Goal: Information Seeking & Learning: Learn about a topic

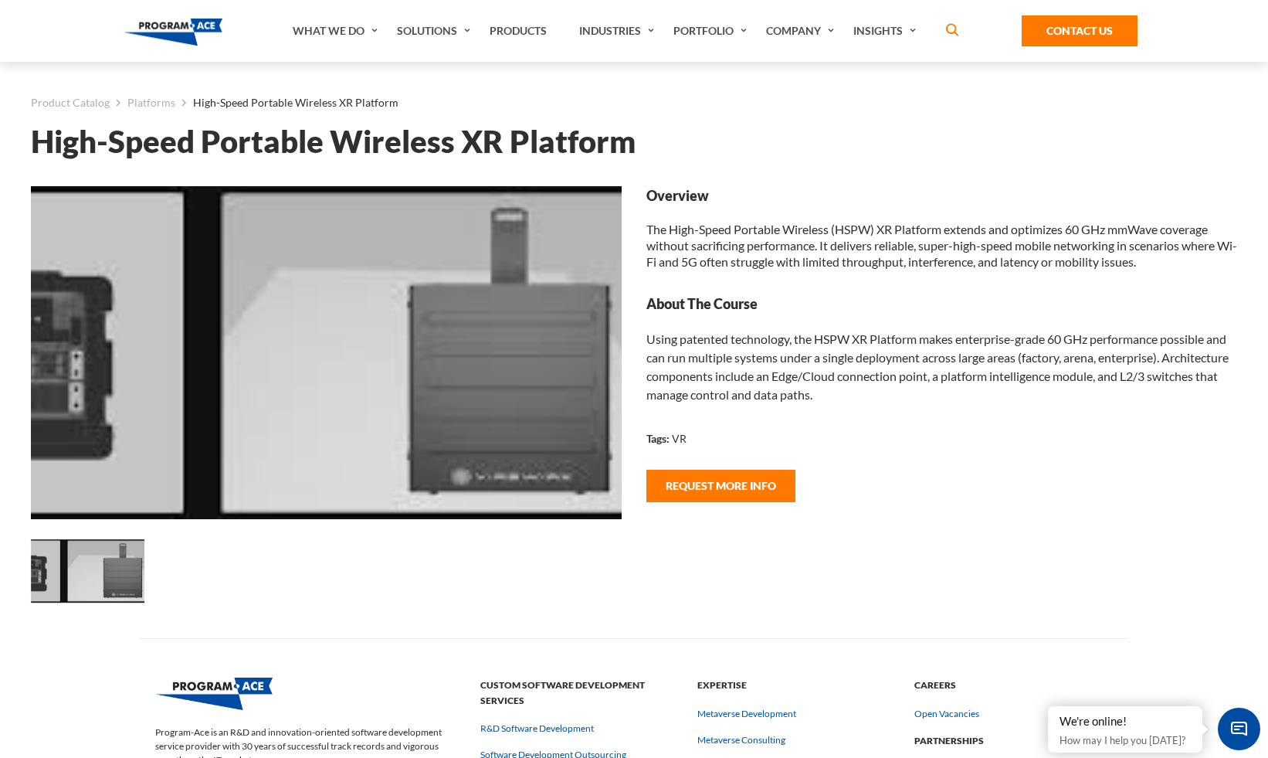
scroll to position [26, 0]
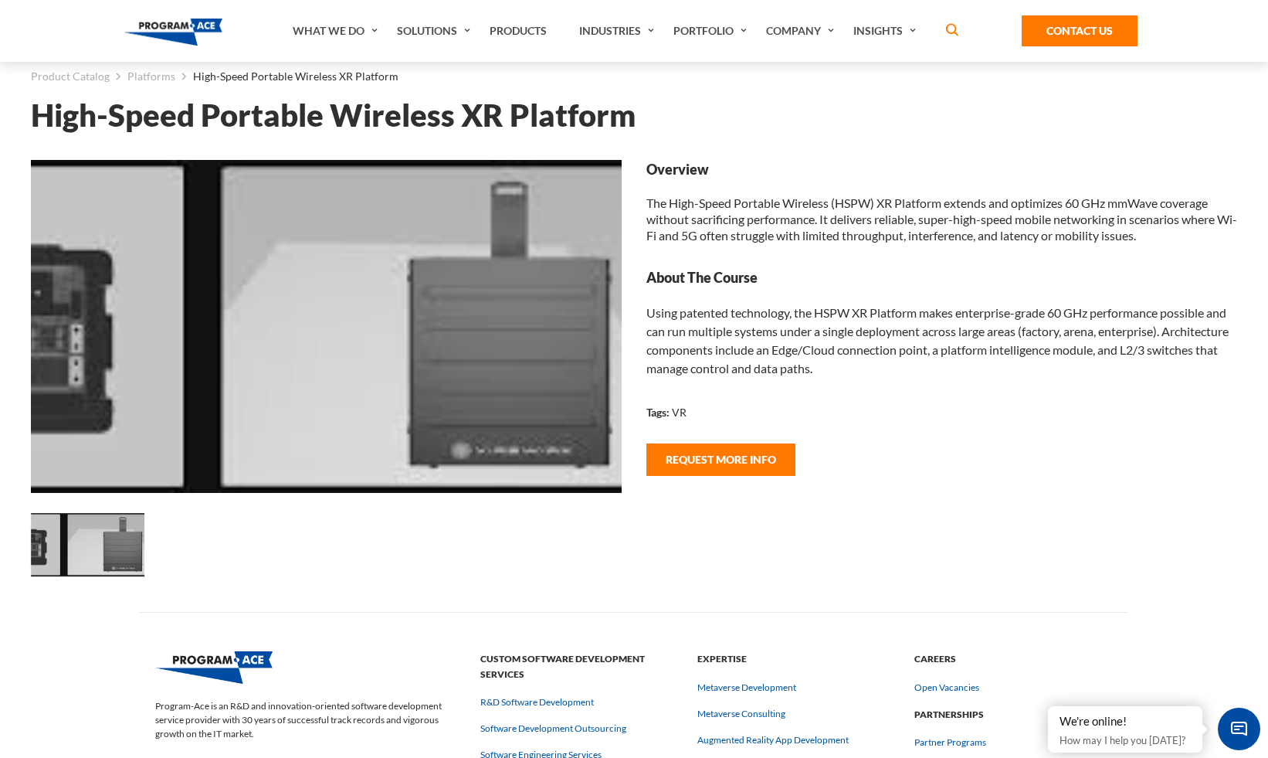
drag, startPoint x: 929, startPoint y: 304, endPoint x: 775, endPoint y: 208, distance: 182.2
click at [929, 304] on div "Using patented technology, the HSPW XR Platform makes enterprise-grade 60 GHz p…" at bounding box center [942, 341] width 591 height 74
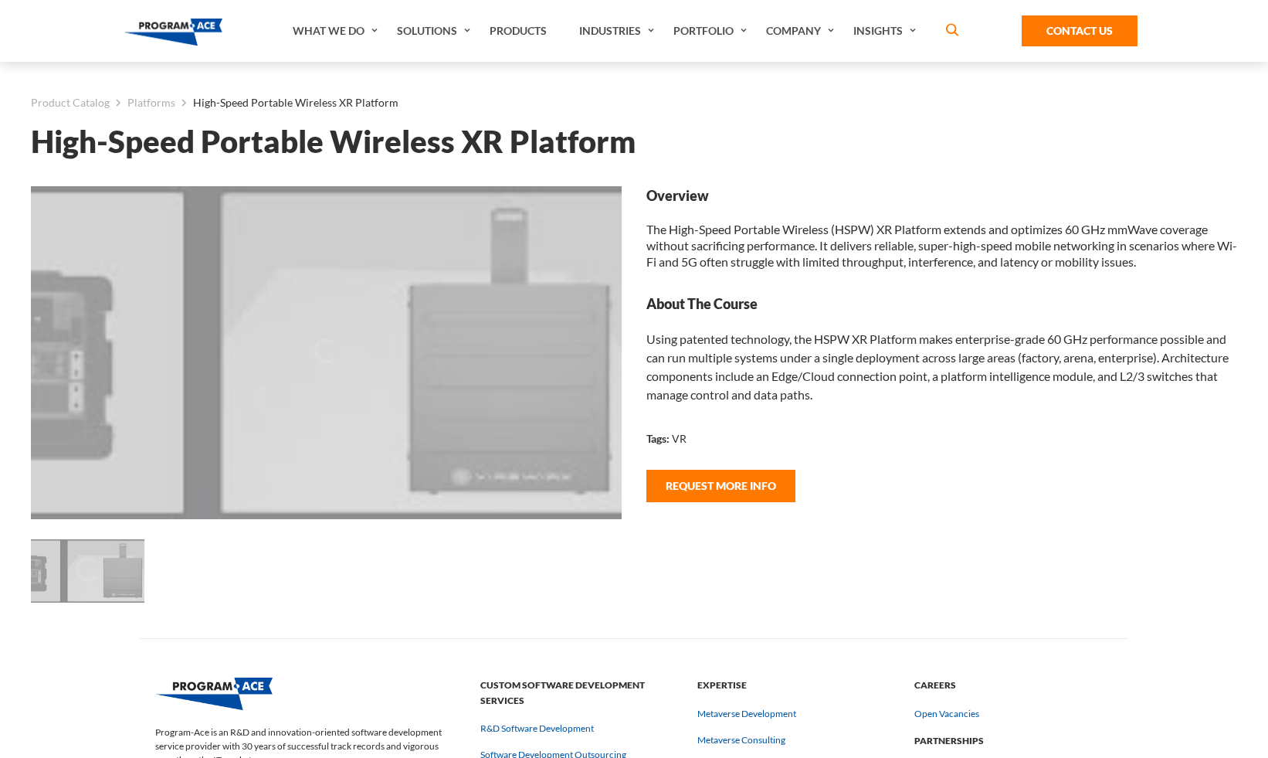
scroll to position [26, 0]
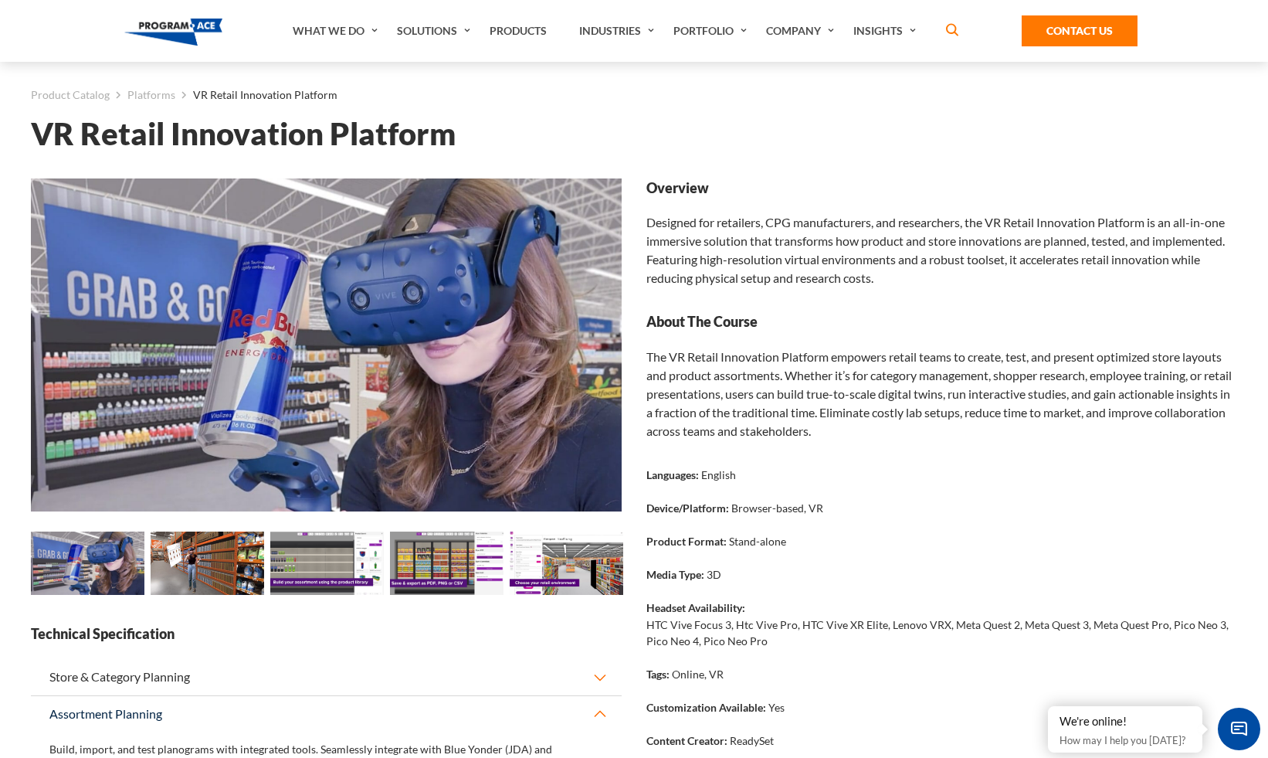
scroll to position [390, 0]
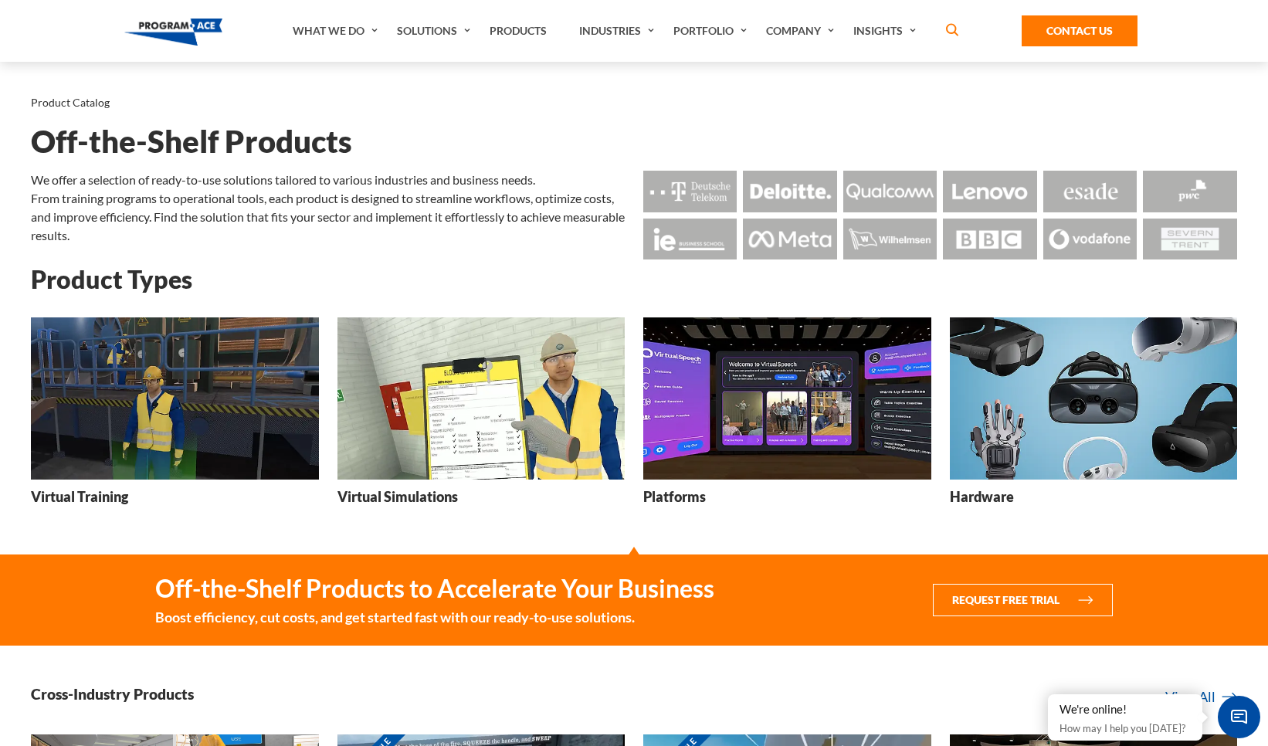
click at [733, 422] on img at bounding box center [787, 398] width 288 height 162
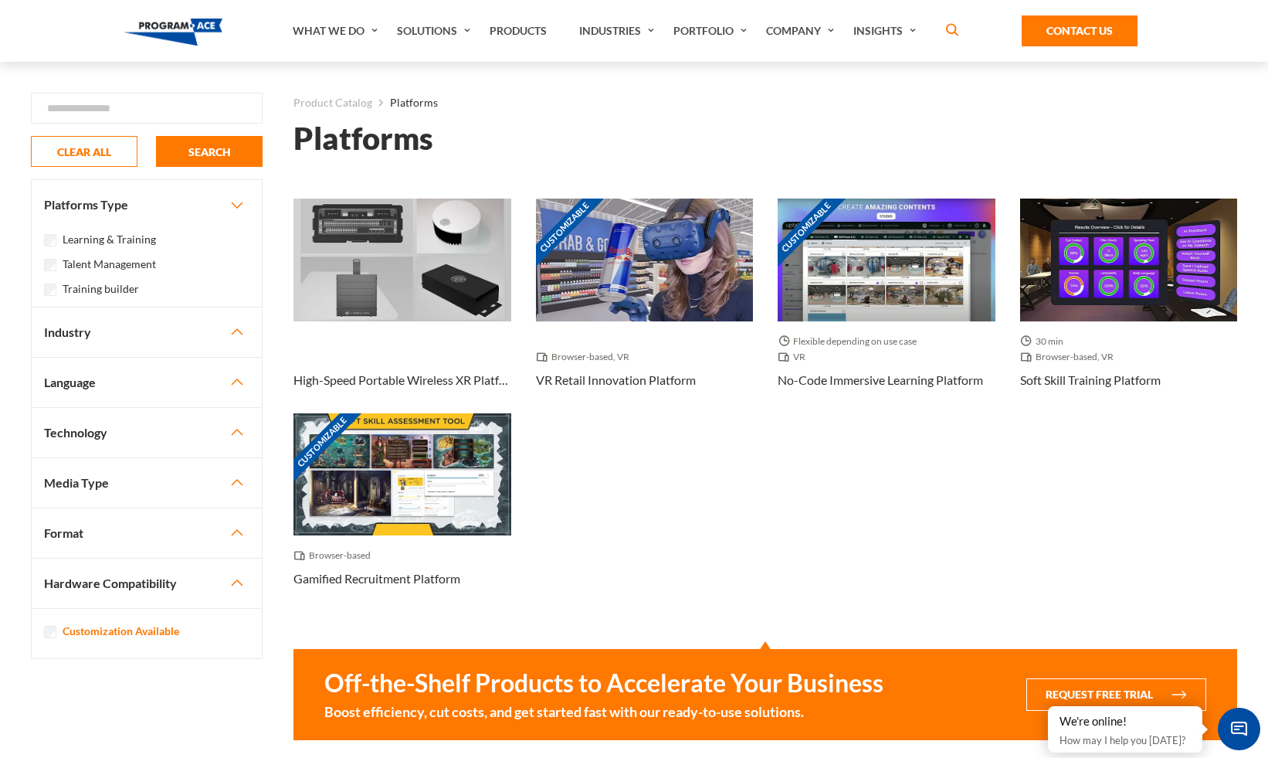
click at [674, 454] on div "High-Speed Portable Wireless XR Platform Customizable Browser-based, VR VR Reta…" at bounding box center [765, 405] width 969 height 413
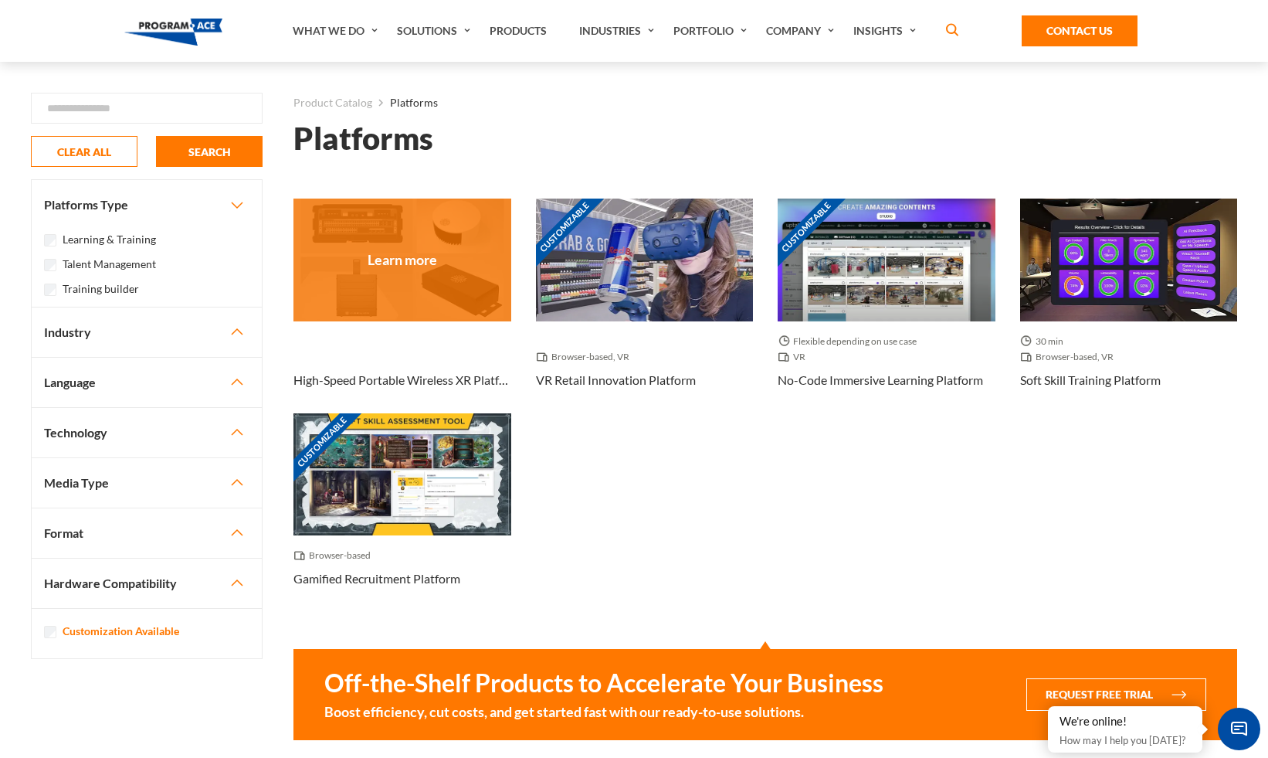
click at [417, 287] on div at bounding box center [403, 260] width 218 height 122
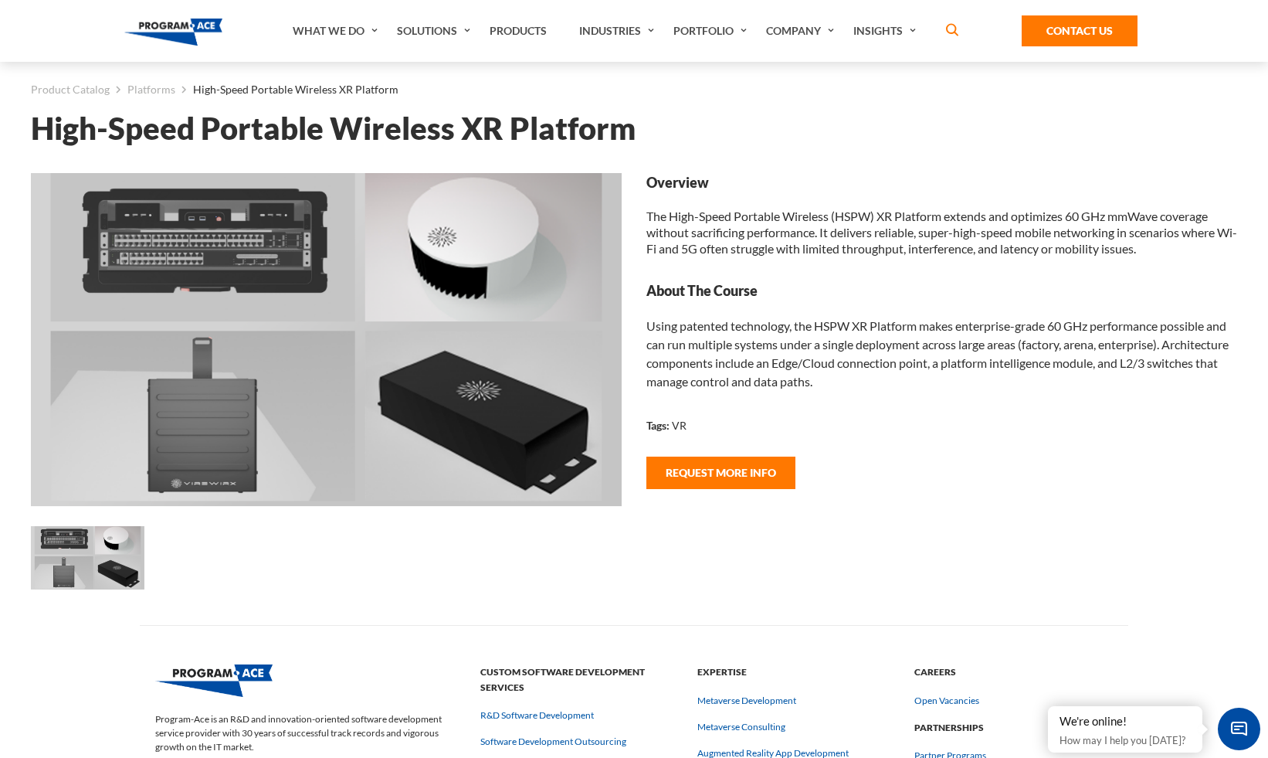
scroll to position [18, 0]
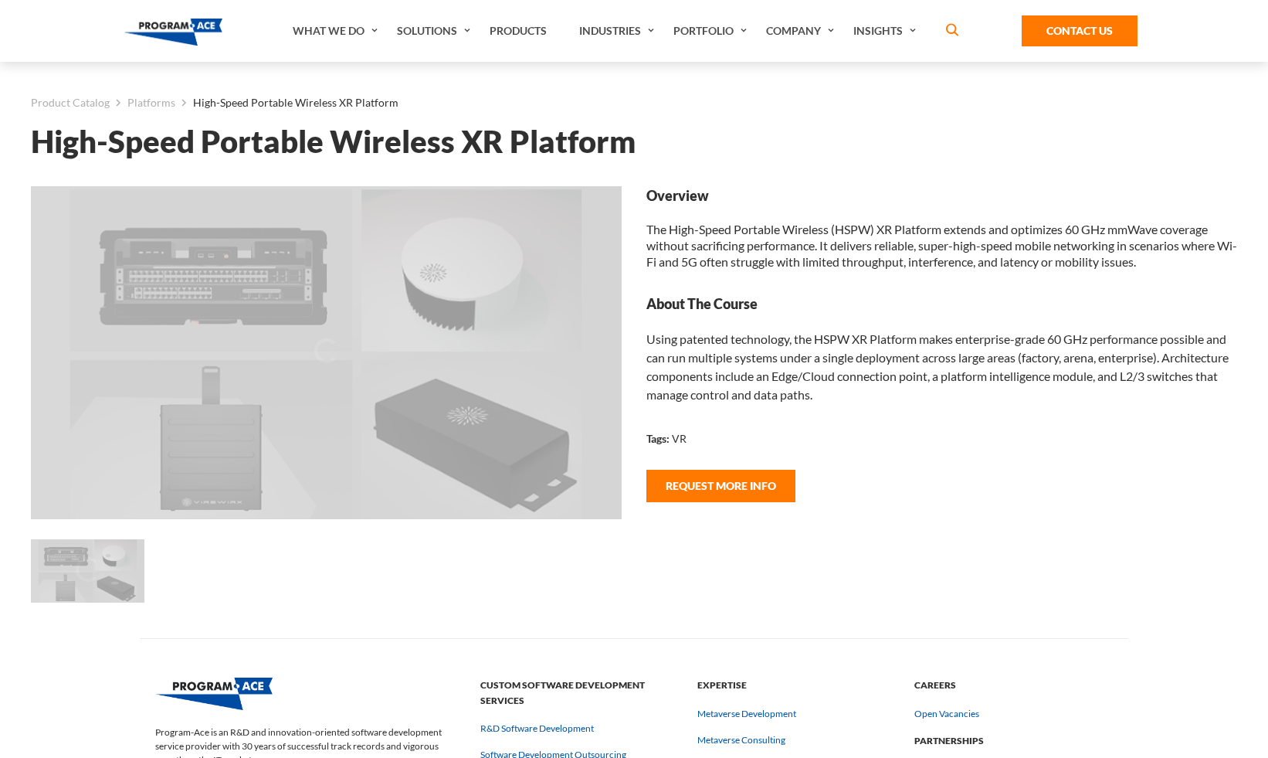
scroll to position [18, 0]
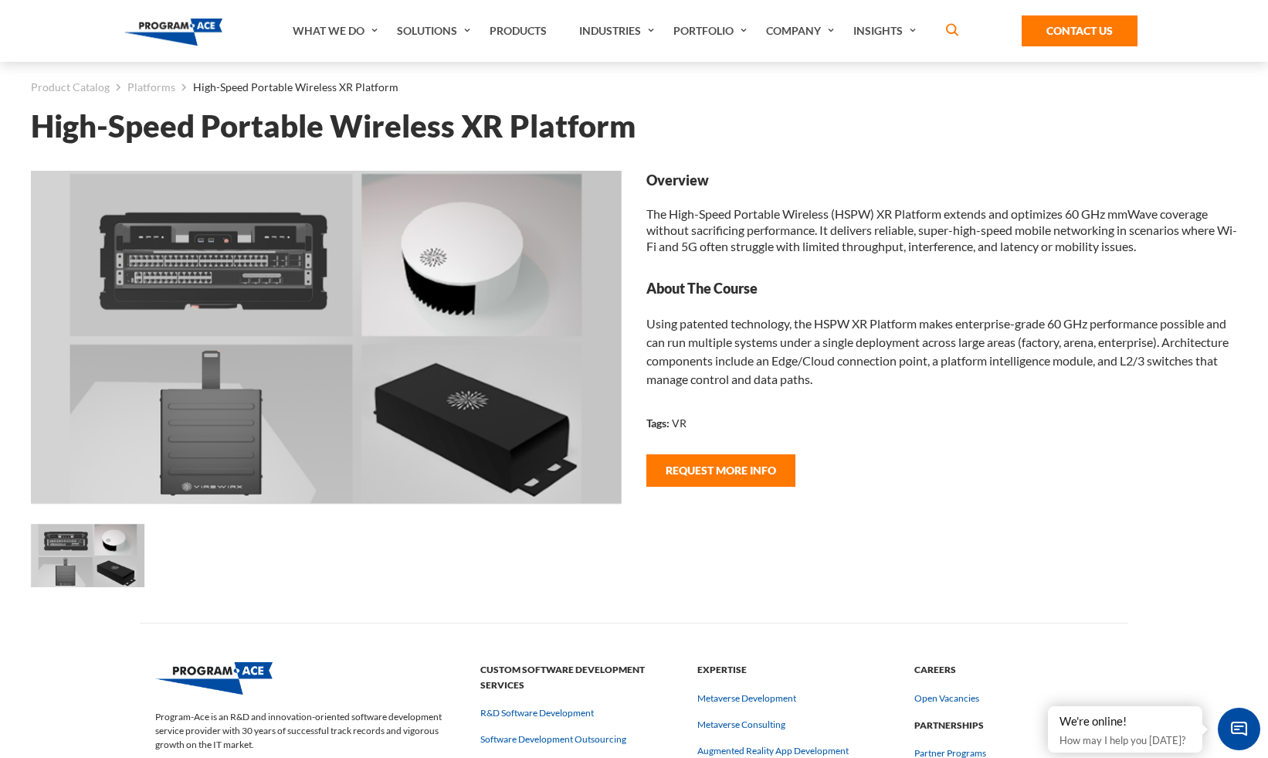
scroll to position [15, 0]
click at [134, 86] on link "Platforms" at bounding box center [151, 88] width 48 height 20
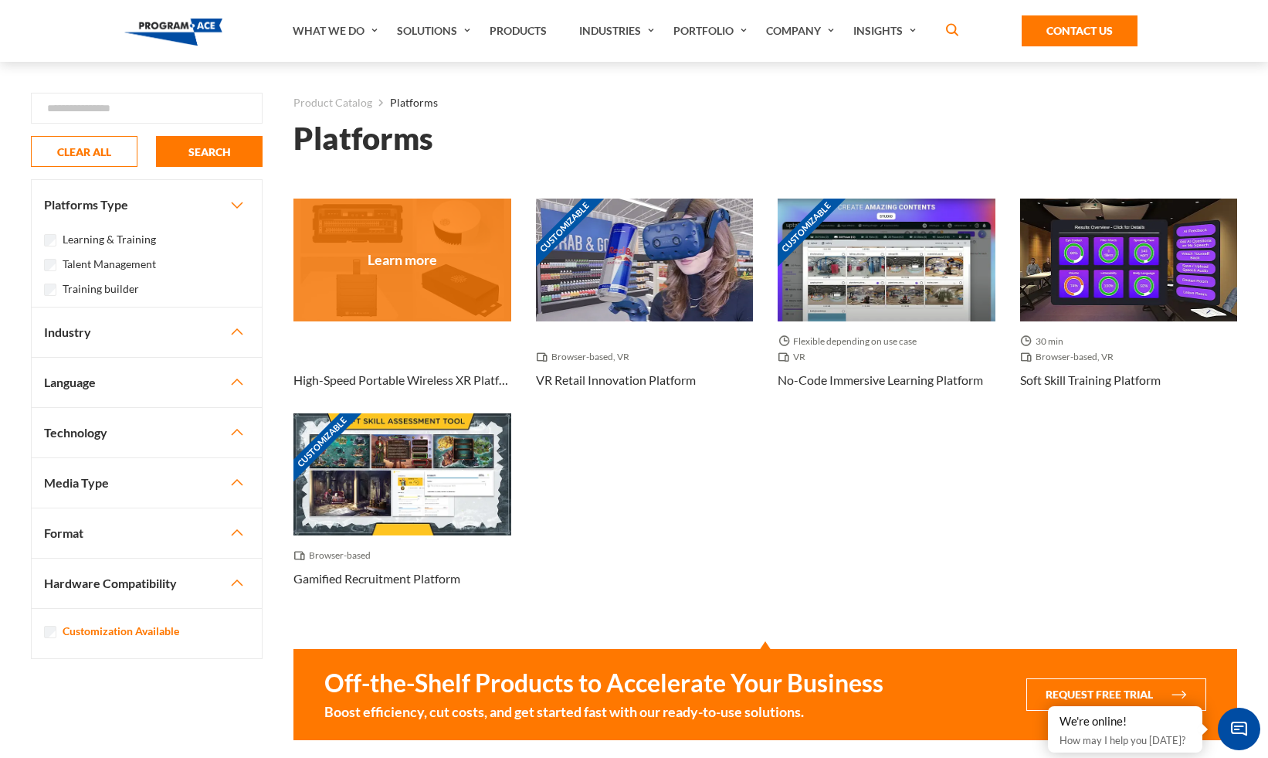
click at [459, 292] on div at bounding box center [403, 260] width 218 height 122
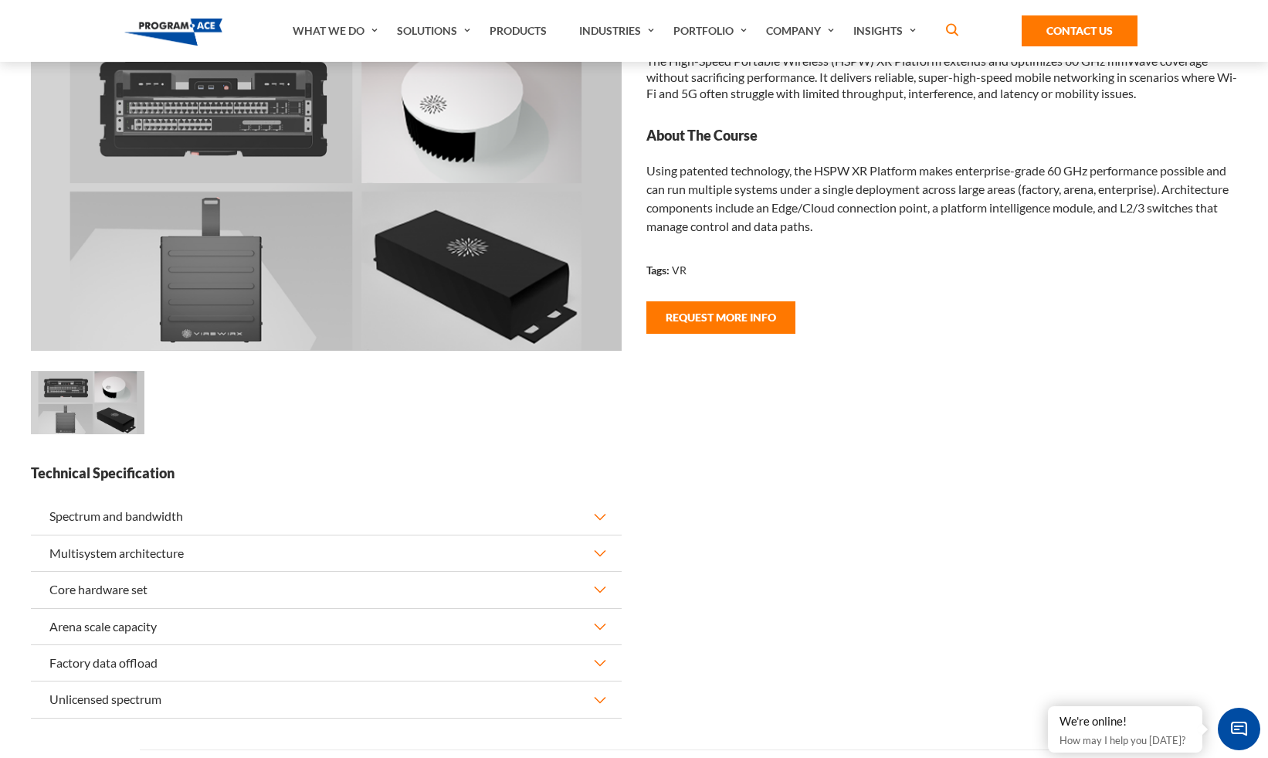
scroll to position [119, 0]
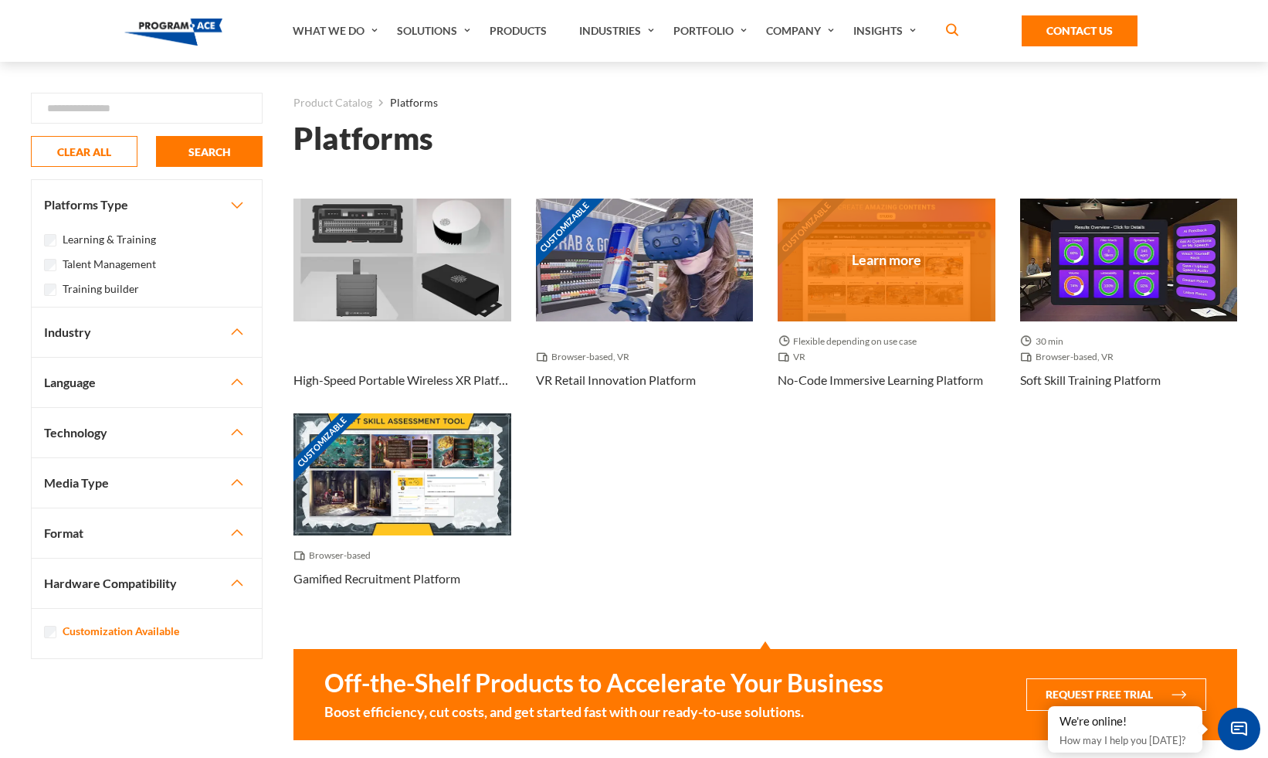
click at [912, 269] on div "Customizable" at bounding box center [887, 260] width 218 height 122
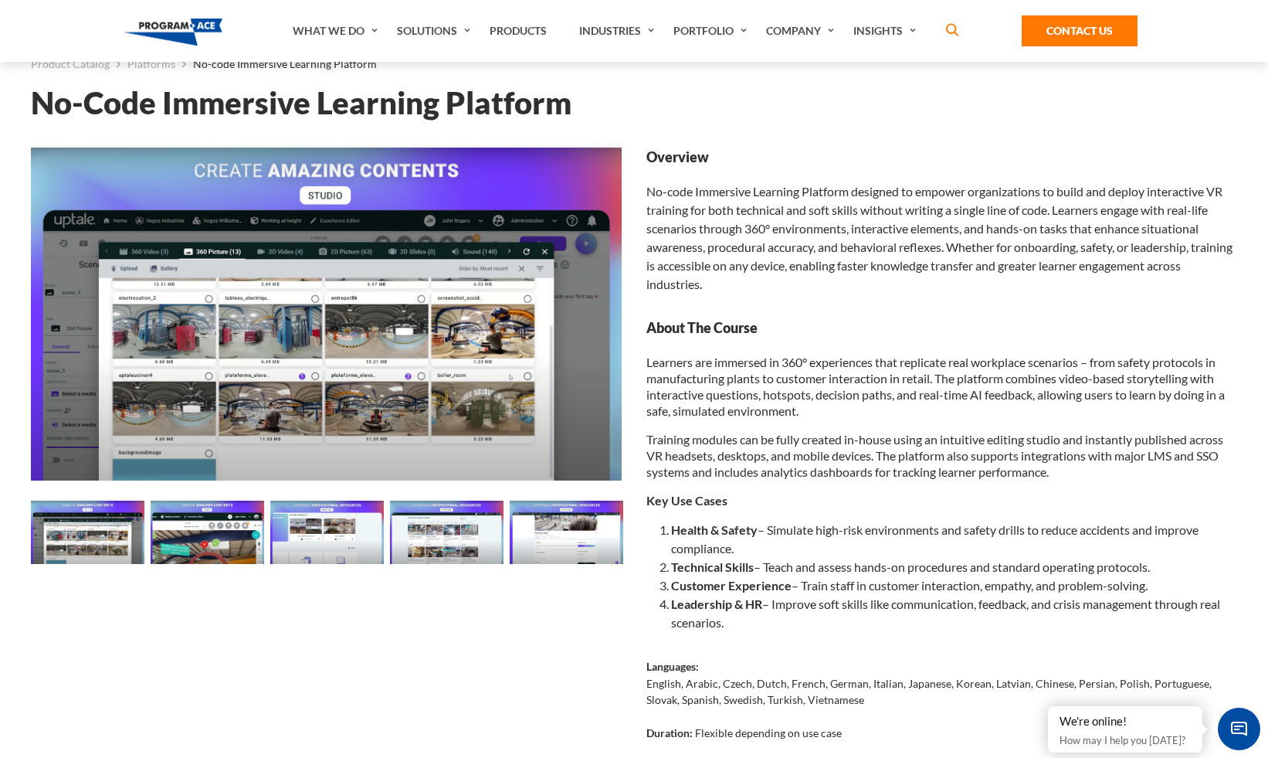
scroll to position [287, 0]
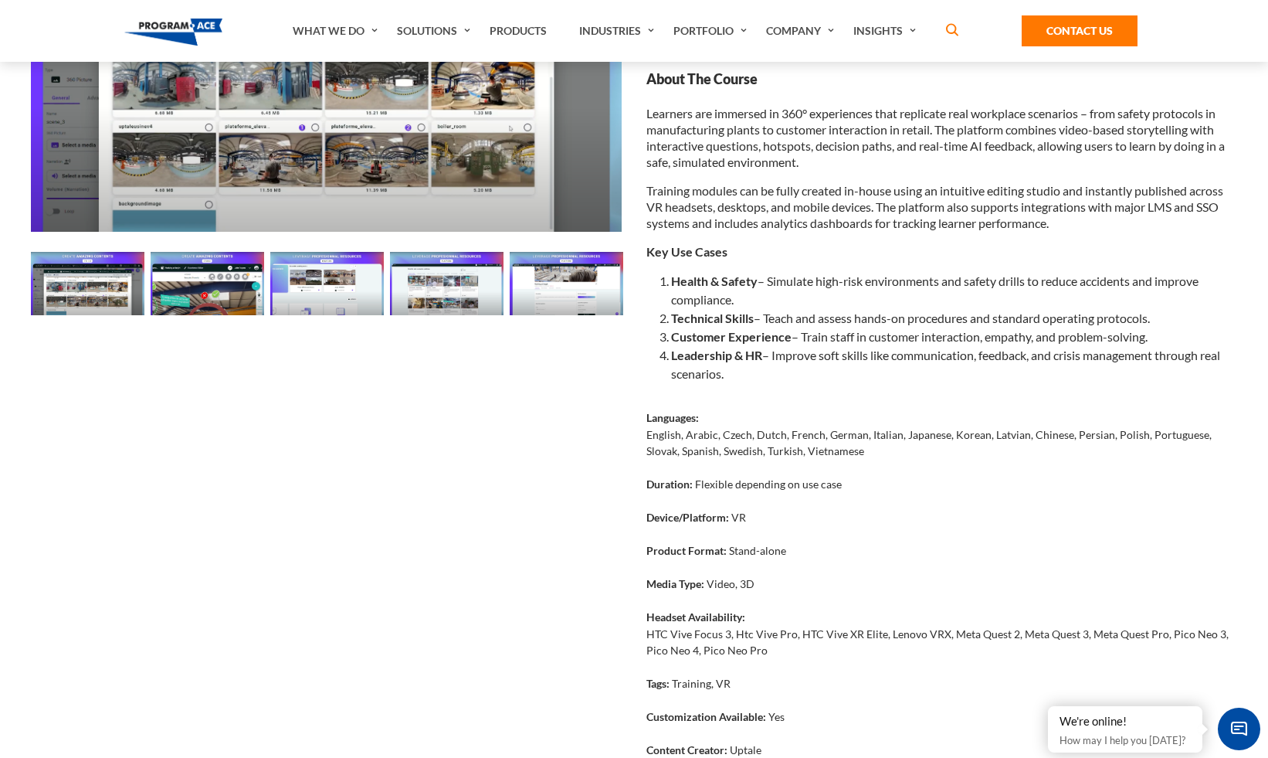
drag, startPoint x: 650, startPoint y: 249, endPoint x: 755, endPoint y: 370, distance: 160.4
click at [755, 370] on div "Learners are immersed in 360° experiences that replicate real workplace scenari…" at bounding box center [942, 244] width 591 height 278
copy div "Key Use Cases Health & Safety – Simulate high-risk environments and safety dril…"
click at [977, 309] on li "Technical Skills – Teach and assess hands-on procedures and standard operating …" at bounding box center [954, 318] width 566 height 19
click at [762, 280] on li "Health & Safety – Simulate high-risk environments and safety drills to reduce a…" at bounding box center [954, 290] width 566 height 37
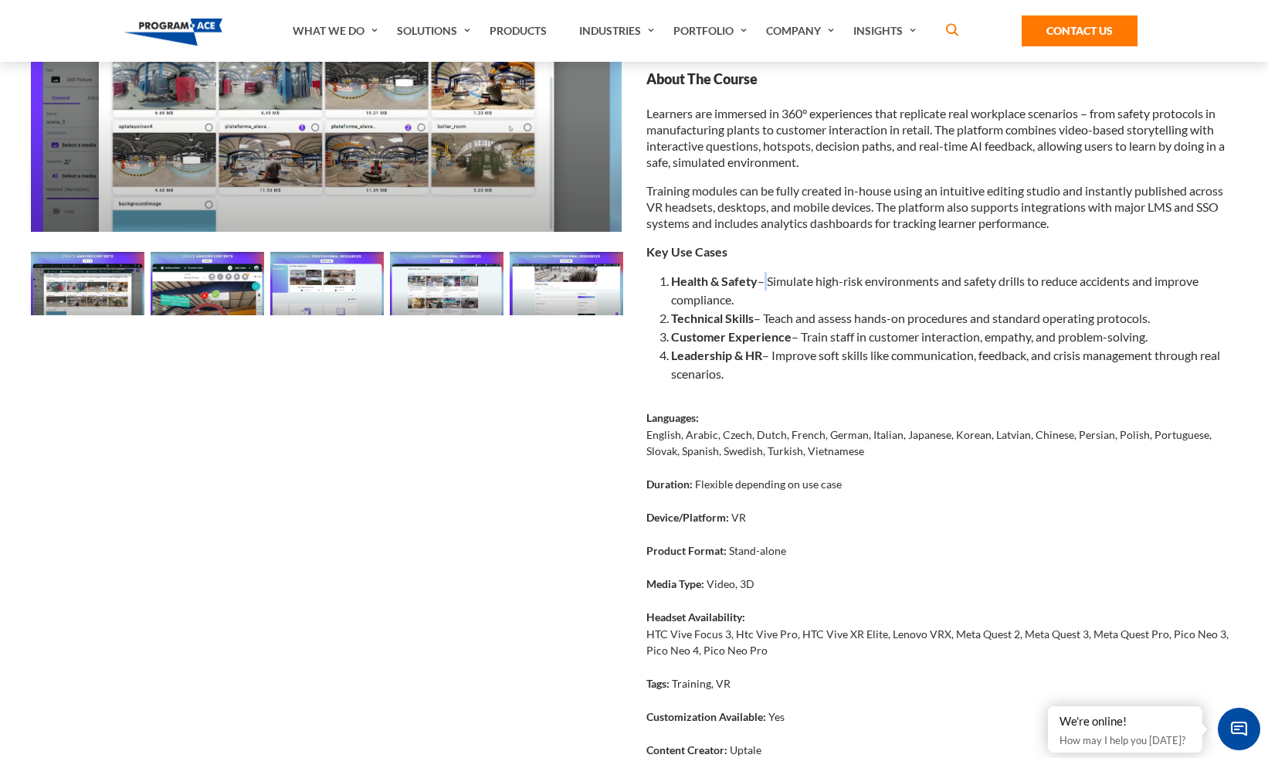
click at [762, 280] on li "Health & Safety – Simulate high-risk environments and safety drills to reduce a…" at bounding box center [954, 290] width 566 height 37
copy li "–"
click at [679, 419] on strong "Languages:" at bounding box center [673, 417] width 53 height 13
copy strong "Languages"
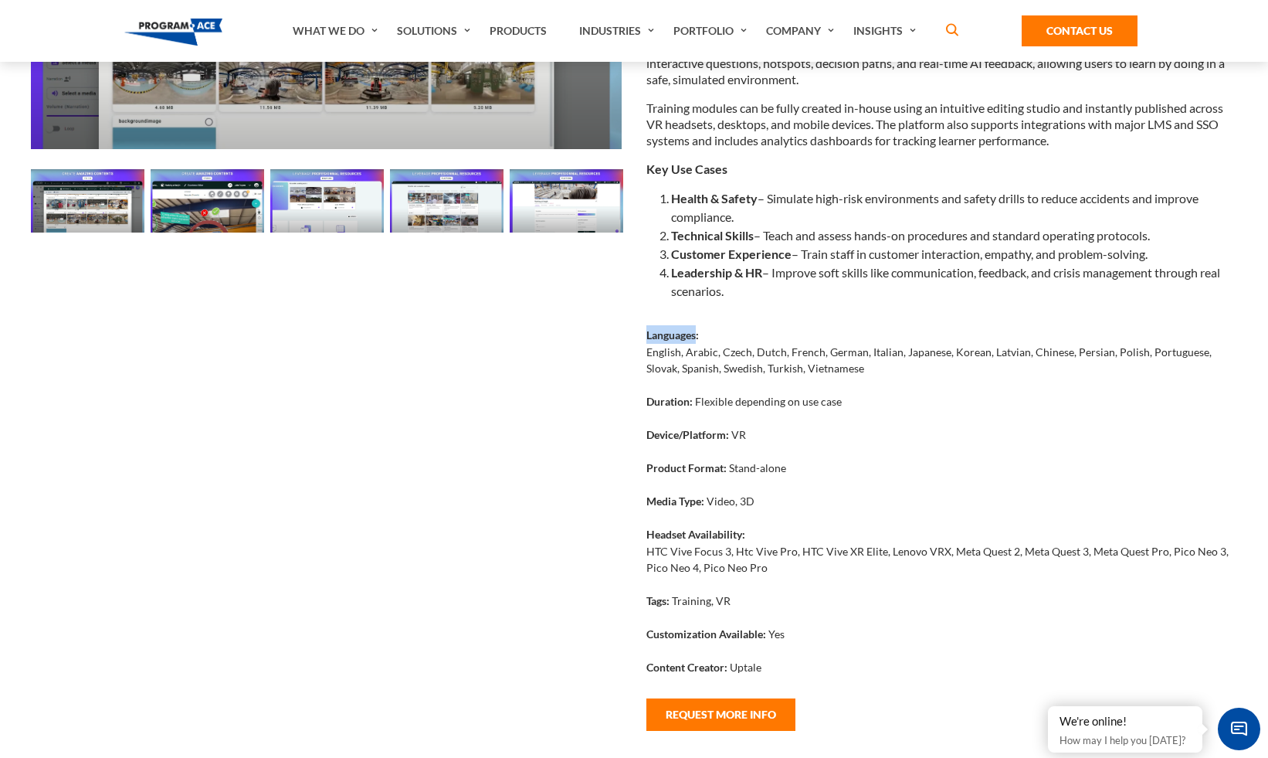
scroll to position [443, 0]
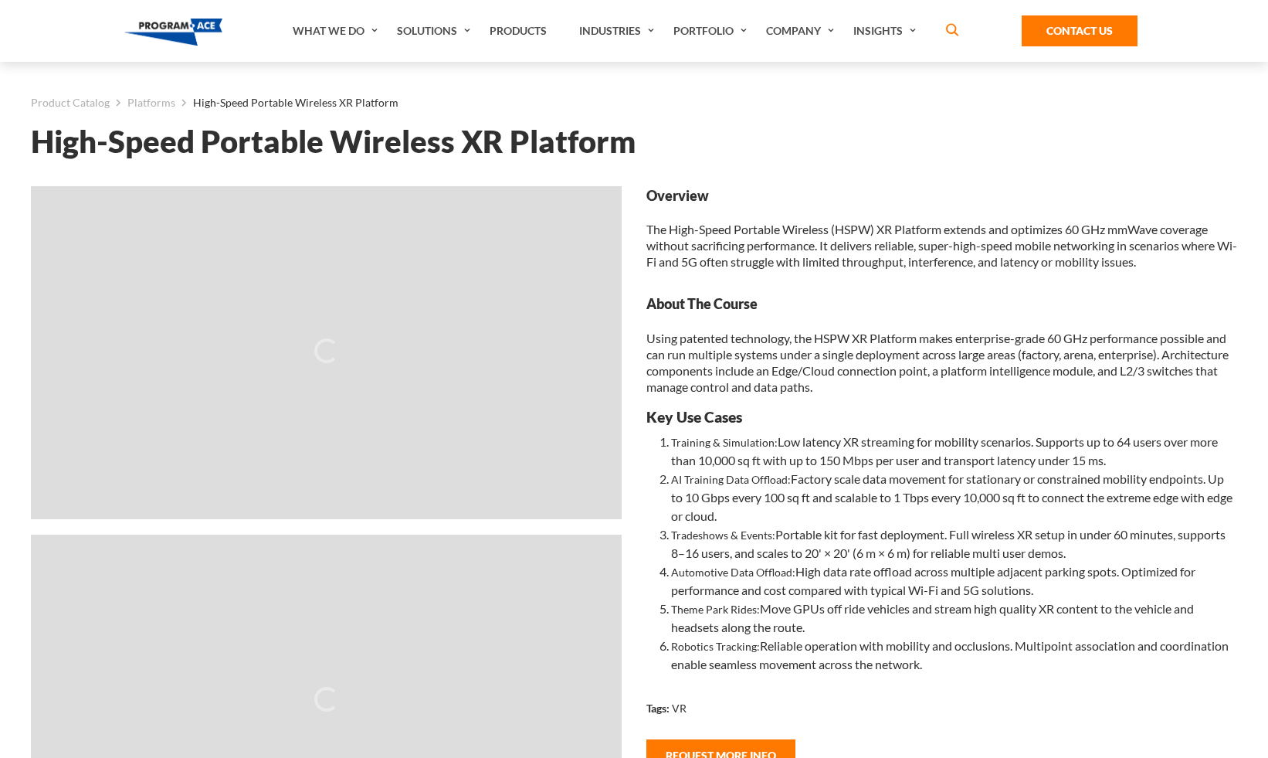
scroll to position [119, 0]
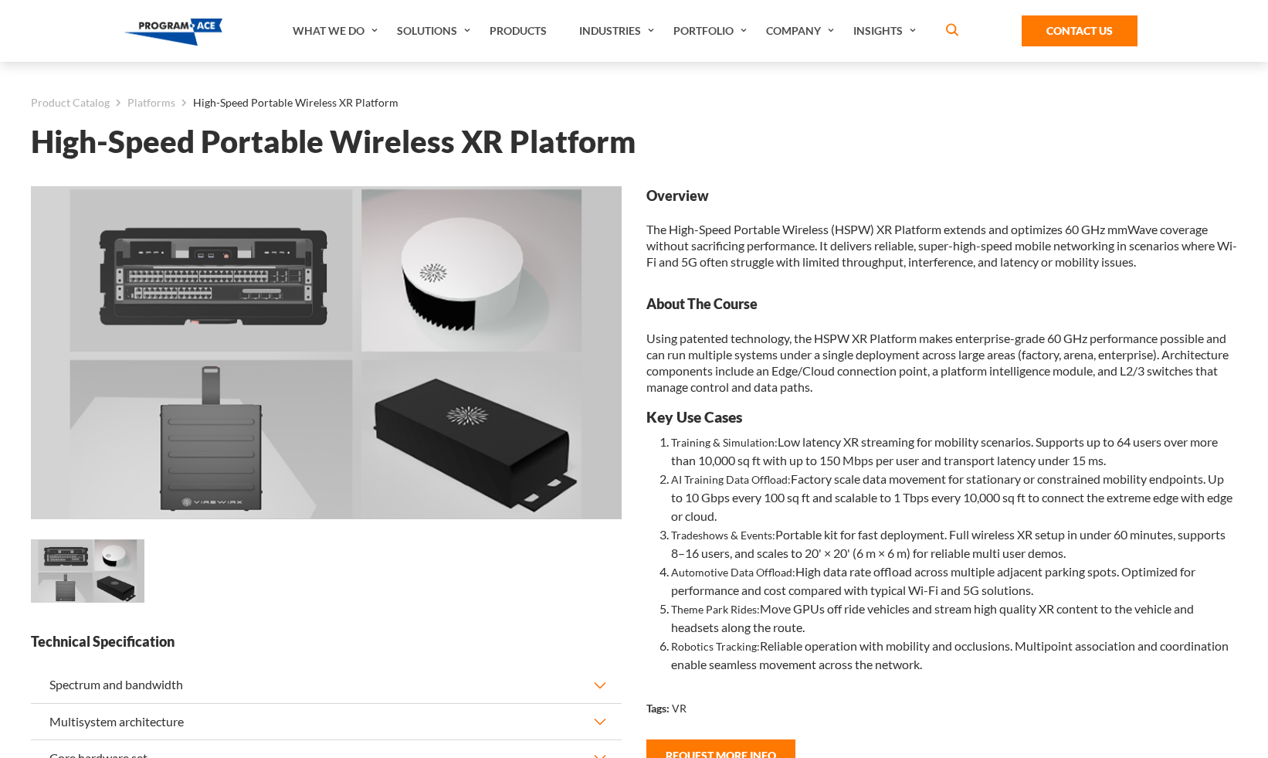
scroll to position [119, 0]
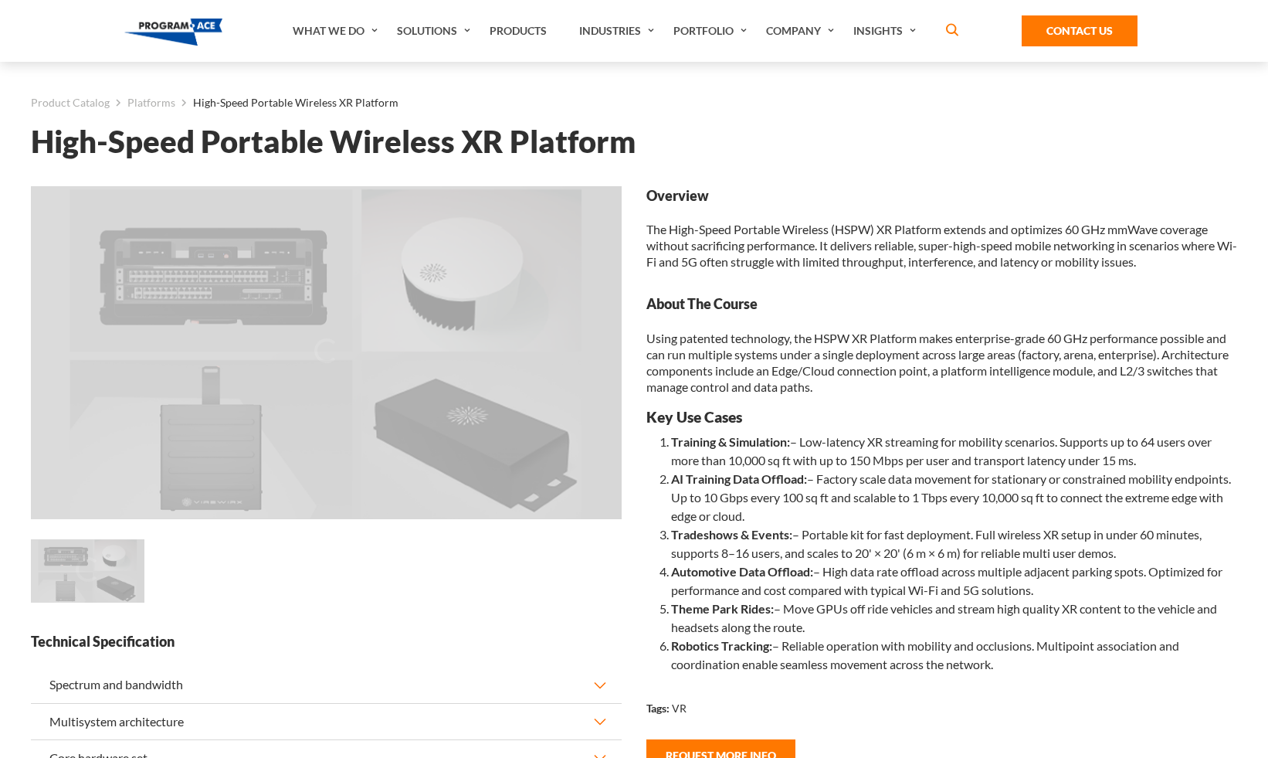
scroll to position [119, 0]
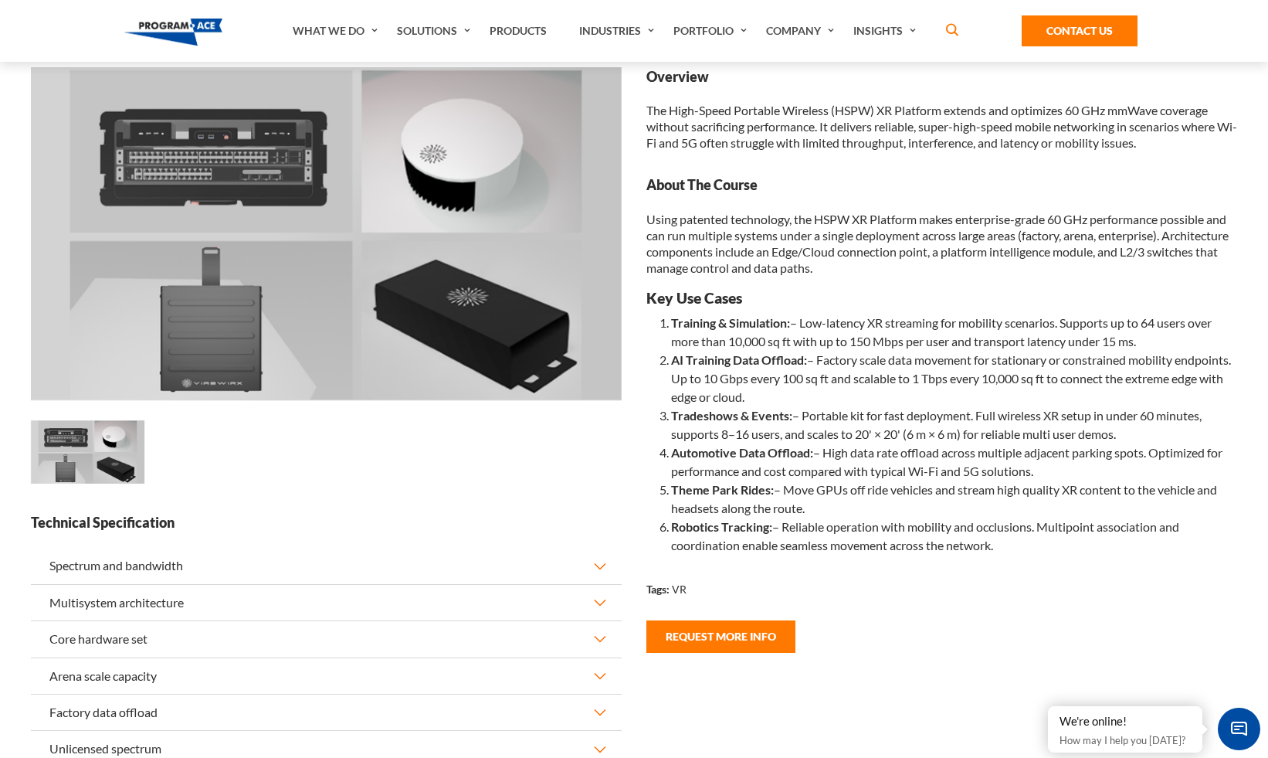
click at [1016, 564] on div "Overview The High-Speed Portable Wireless (HSPW) XR Platform extends and optimi…" at bounding box center [942, 339] width 591 height 545
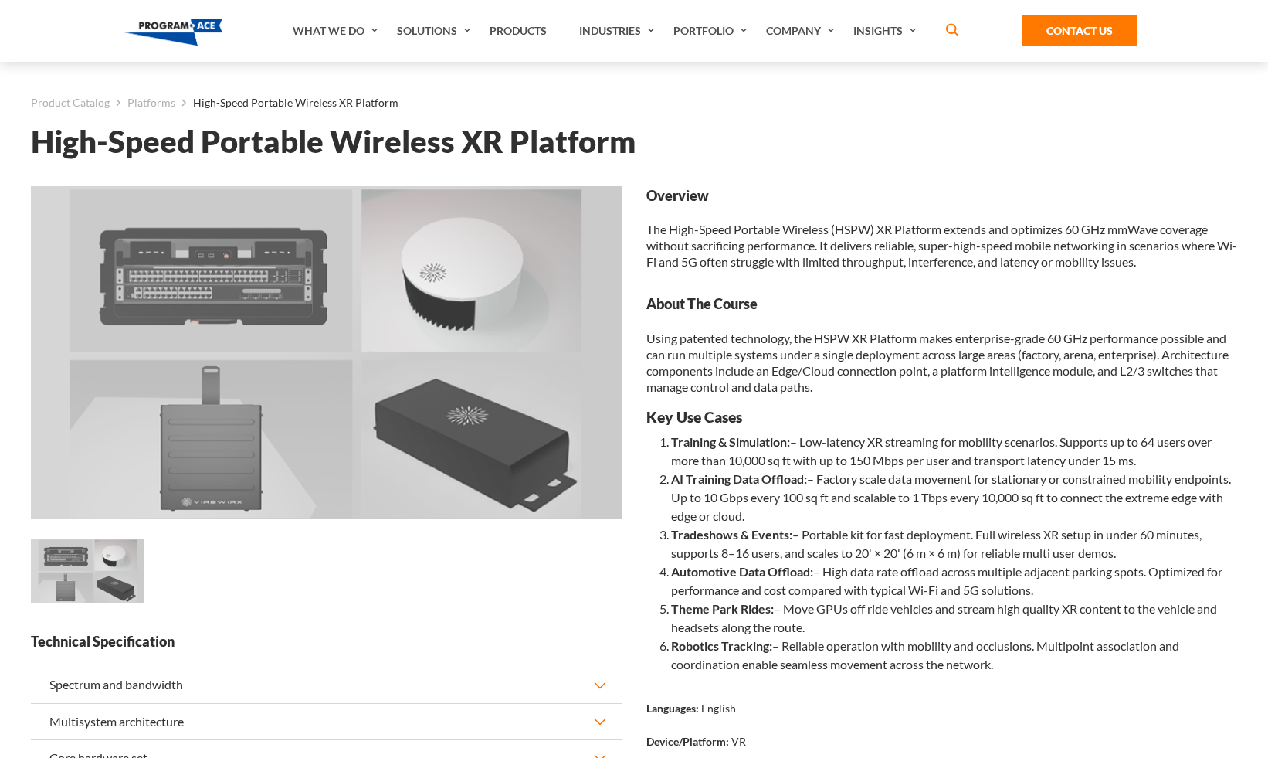
scroll to position [119, 0]
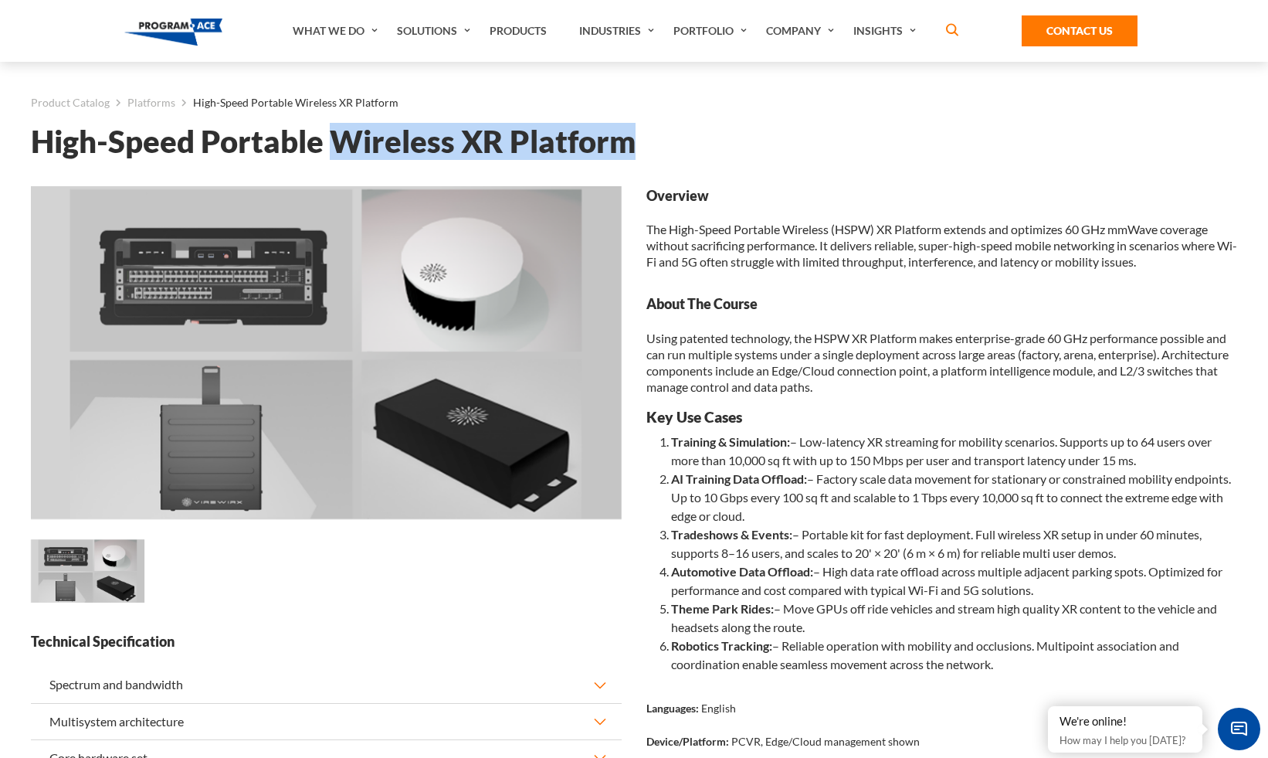
drag, startPoint x: 629, startPoint y: 144, endPoint x: 340, endPoint y: 141, distance: 288.9
click at [340, 141] on h1 "High-Speed Portable Wireless XR Platform" at bounding box center [634, 141] width 1207 height 27
copy h1 "Wireless XR Platform"
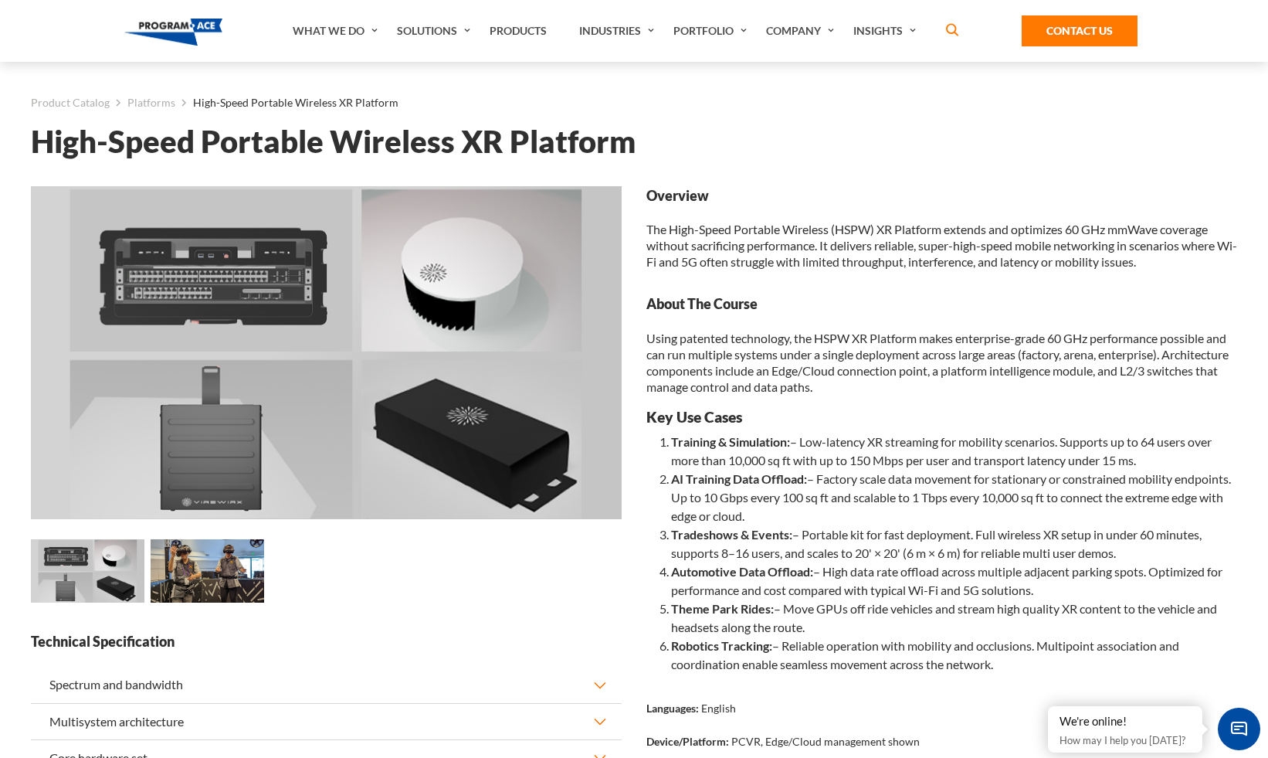
click at [225, 569] on img at bounding box center [208, 571] width 114 height 64
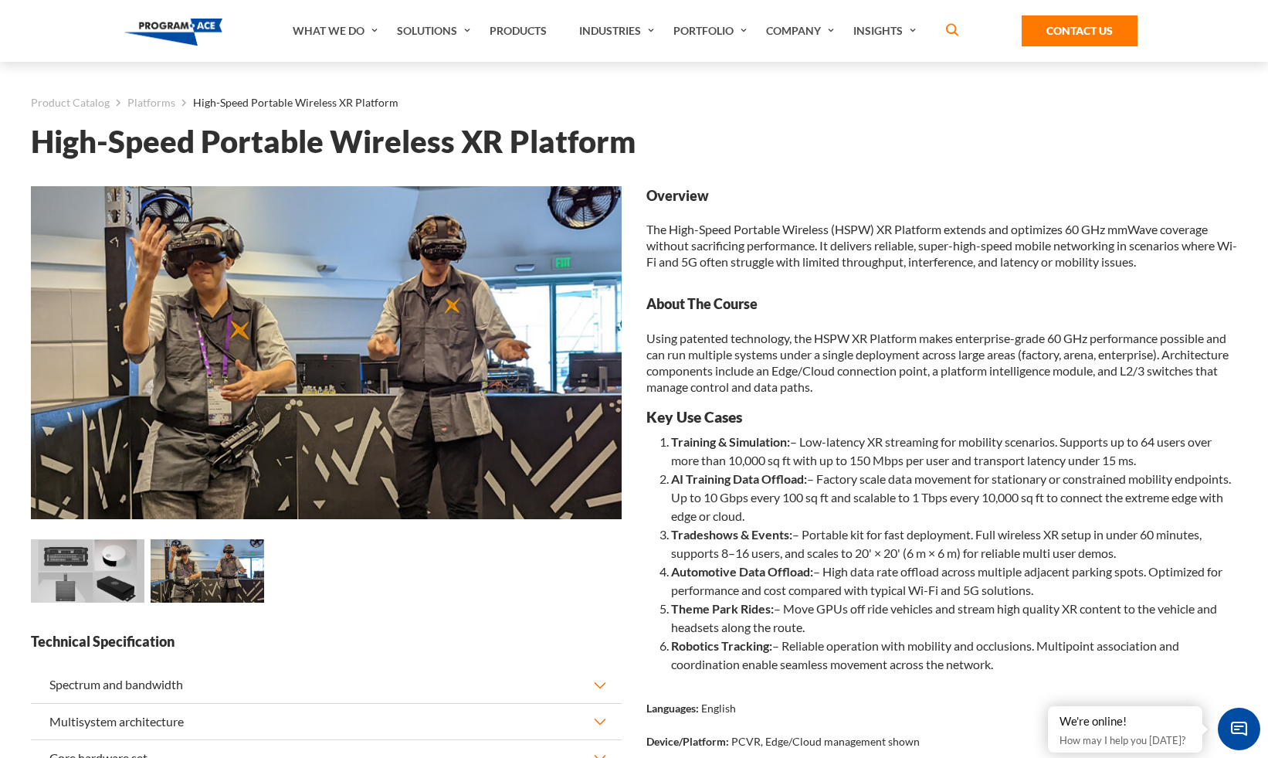
click at [129, 571] on img at bounding box center [88, 571] width 114 height 64
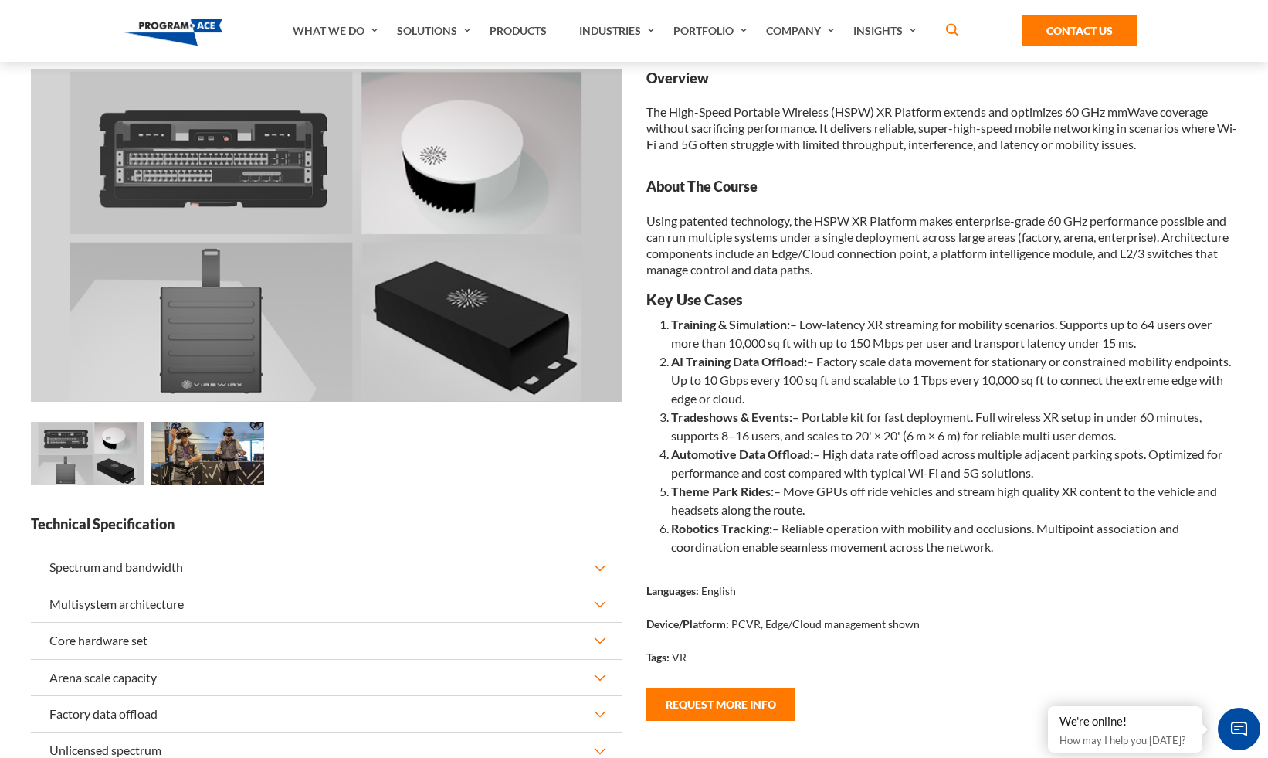
scroll to position [188, 0]
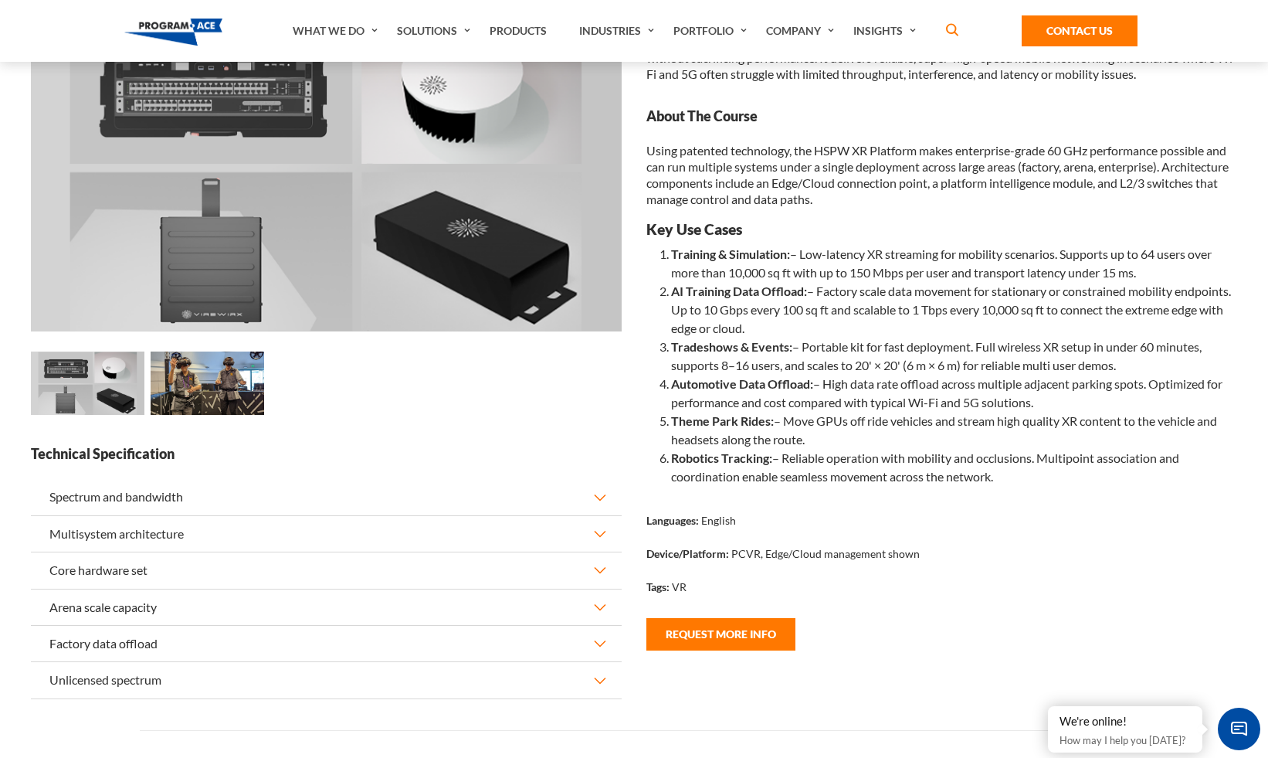
click at [447, 508] on button "Spectrum and bandwidth" at bounding box center [326, 497] width 591 height 36
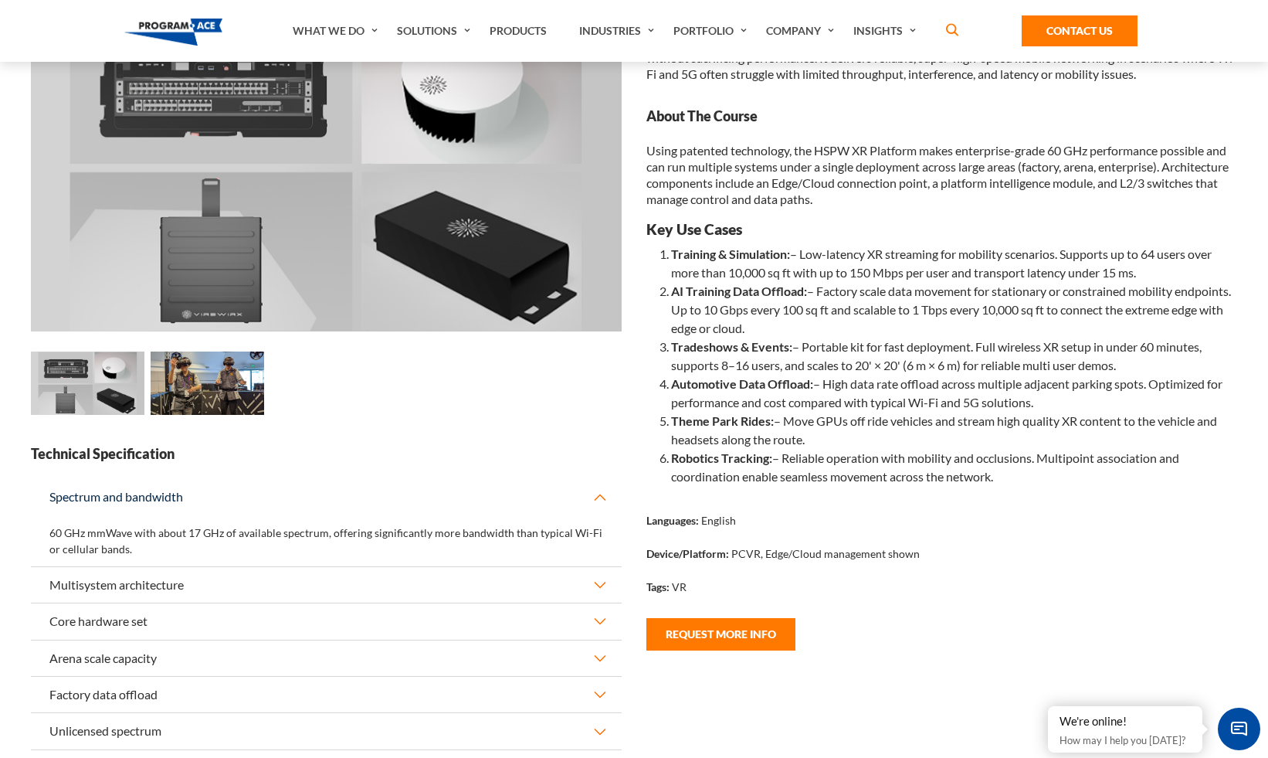
click at [447, 508] on button "Spectrum and bandwidth" at bounding box center [326, 497] width 591 height 36
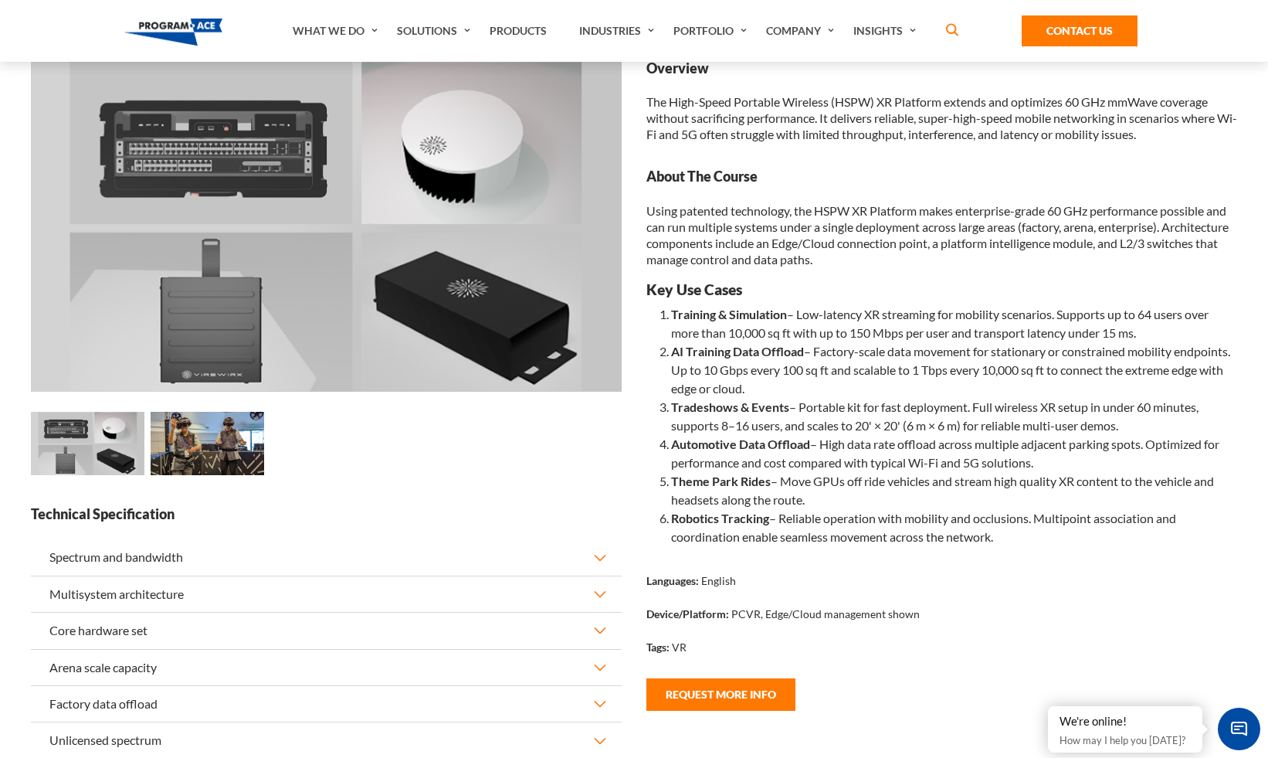
scroll to position [54, 0]
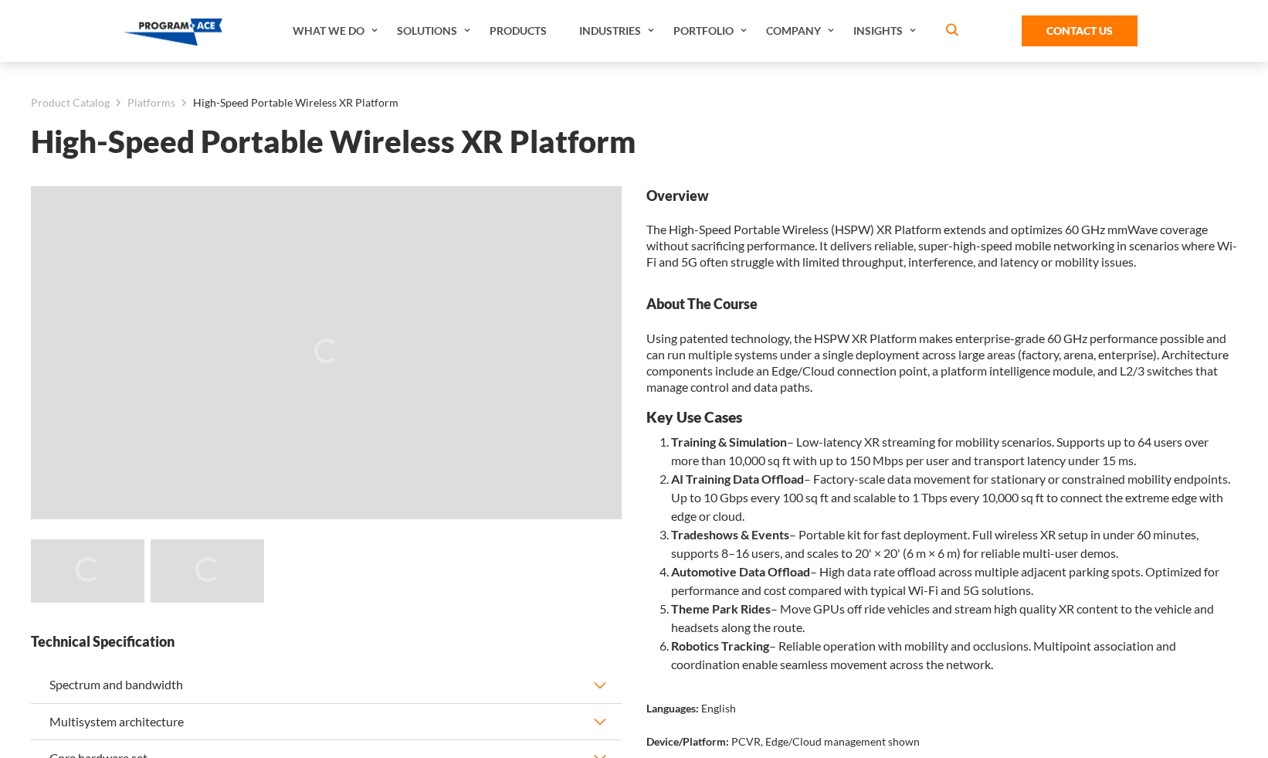
scroll to position [54, 0]
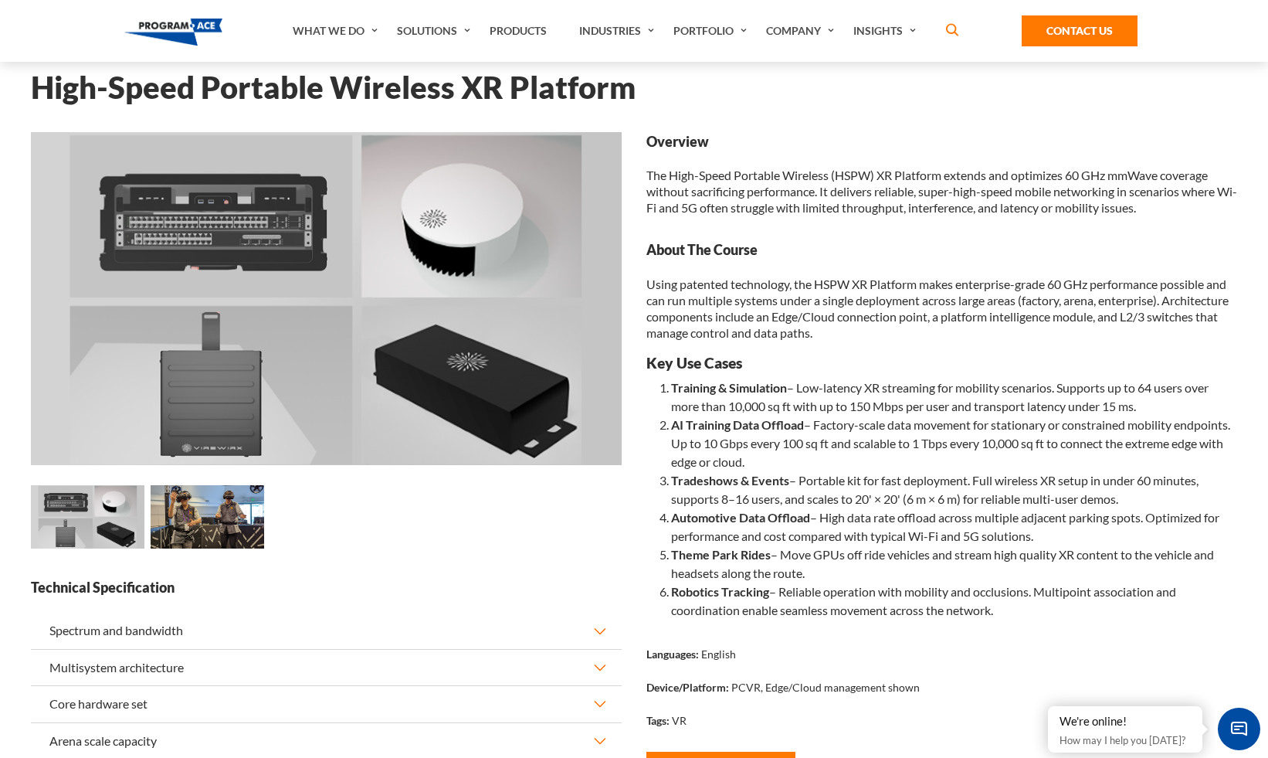
drag, startPoint x: 856, startPoint y: 285, endPoint x: 779, endPoint y: 183, distance: 127.9
click at [856, 285] on p "Using patented technology, the HSPW XR Platform makes enterprise-grade 60 GHz p…" at bounding box center [942, 308] width 591 height 65
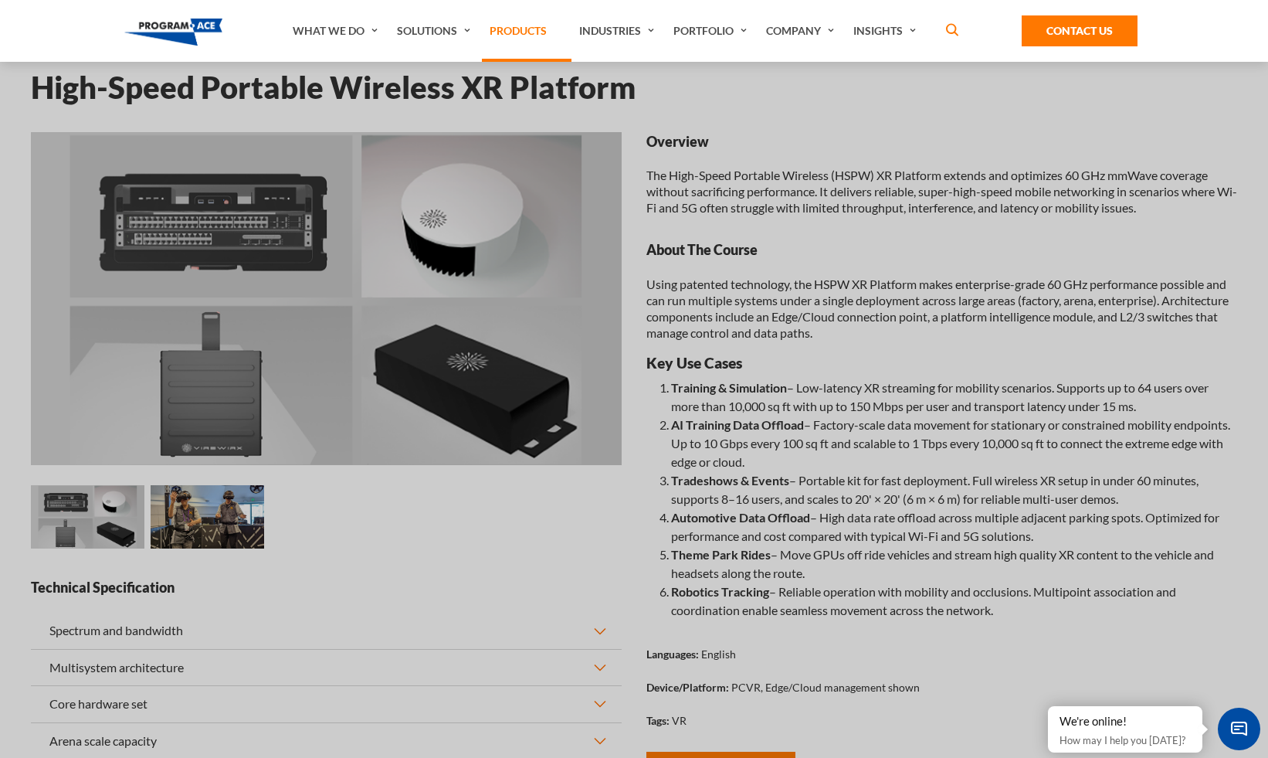
click at [497, 25] on link "Products" at bounding box center [527, 31] width 90 height 62
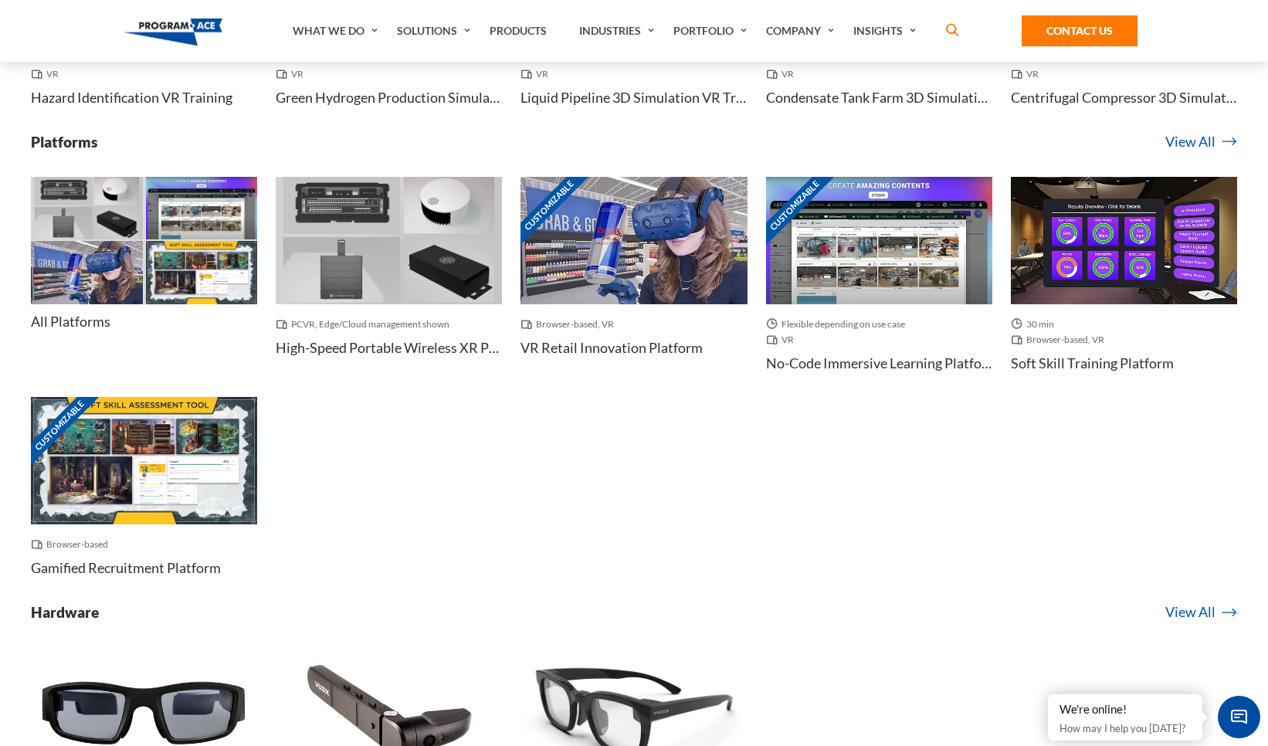
scroll to position [7634, 0]
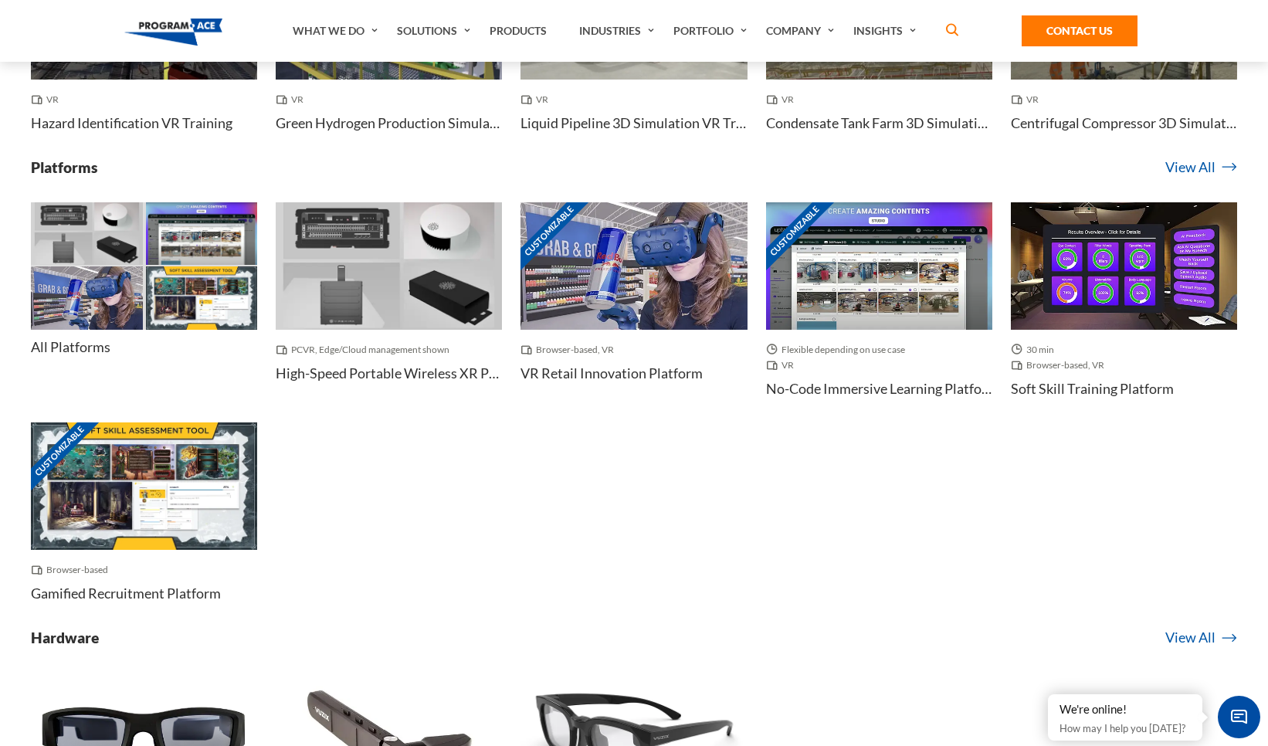
click at [429, 299] on img at bounding box center [389, 265] width 226 height 127
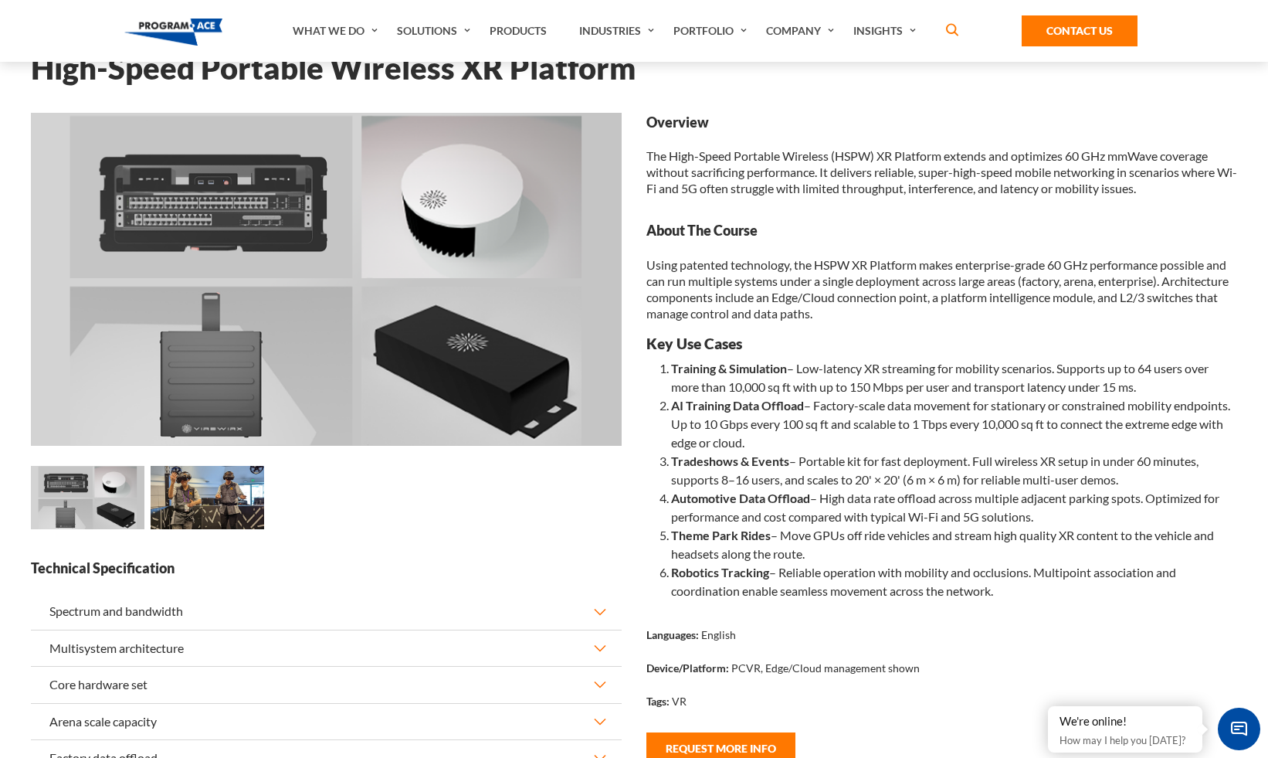
scroll to position [87, 0]
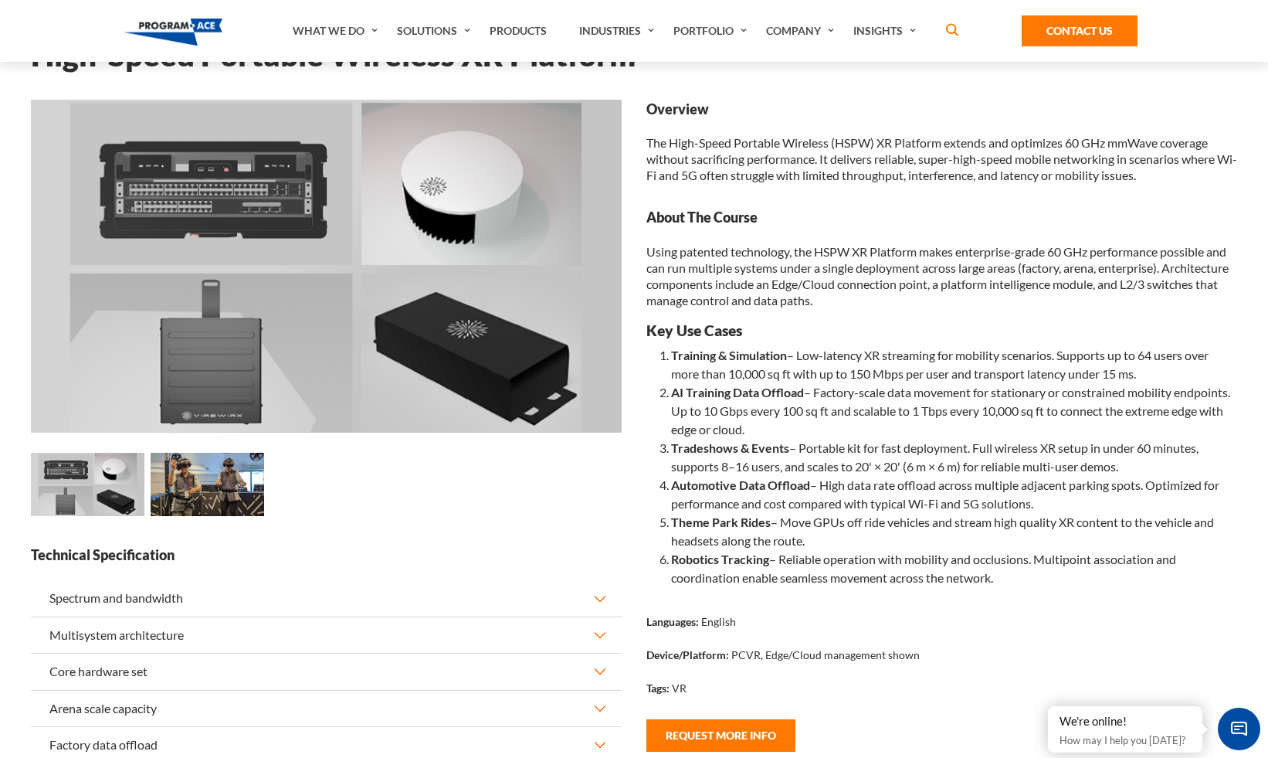
click at [903, 514] on li "Theme Park Rides – Move GPUs off ride vehicles and stream high quality XR conte…" at bounding box center [954, 531] width 566 height 37
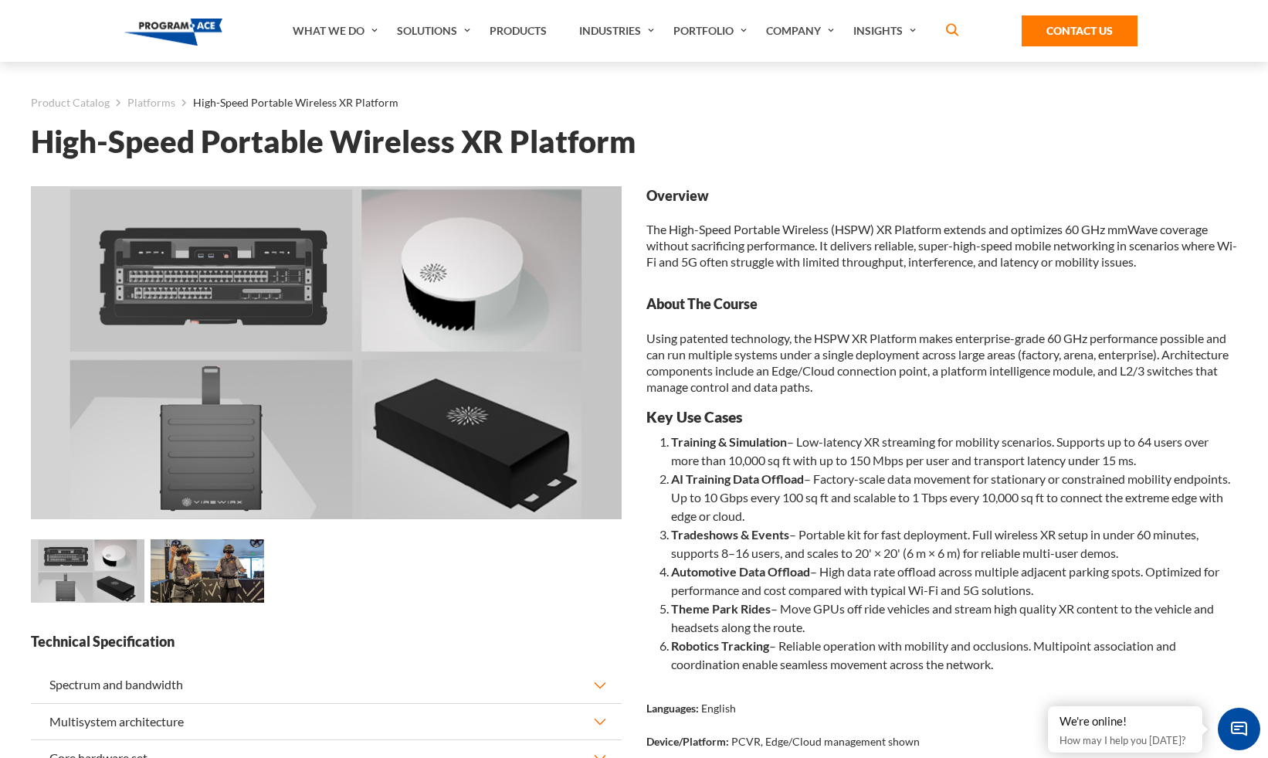
click at [899, 436] on li "Training & Simulation – Low-latency XR streaming for mobility scenarios. Suppor…" at bounding box center [954, 451] width 566 height 37
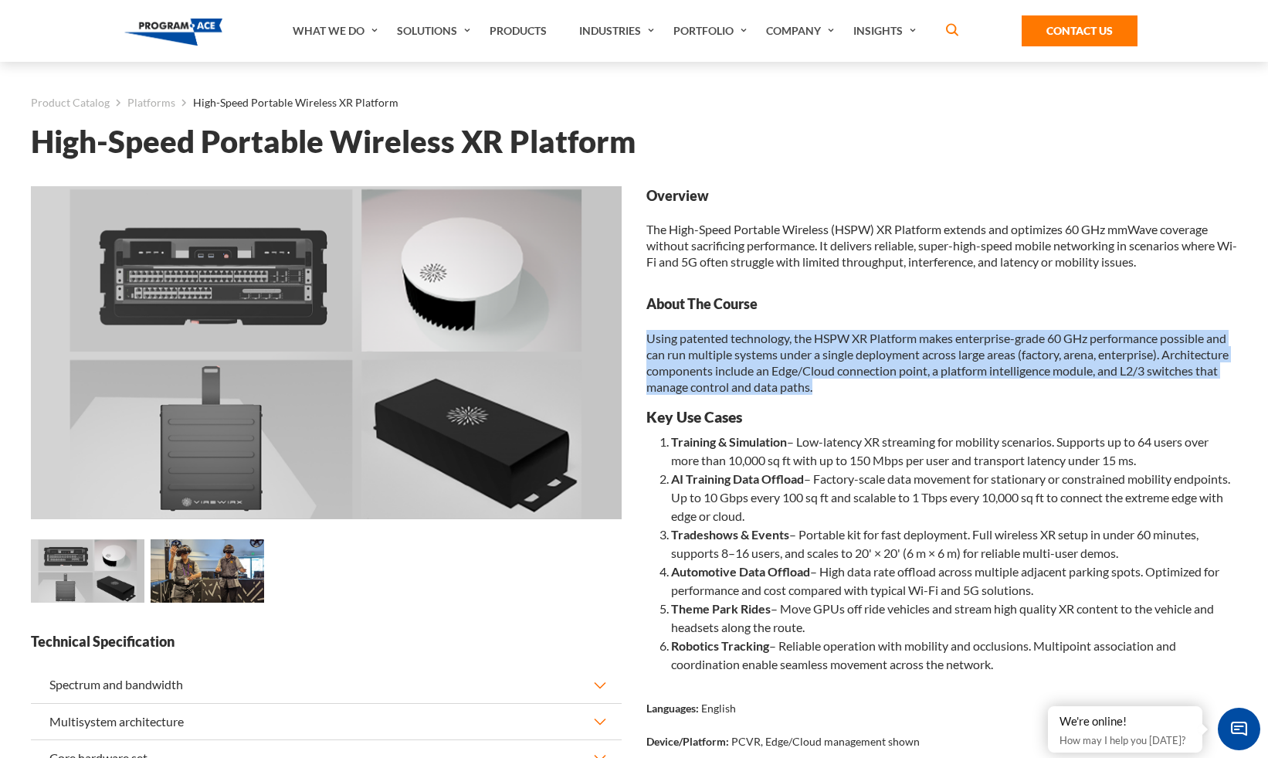
drag, startPoint x: 898, startPoint y: 389, endPoint x: 644, endPoint y: 334, distance: 259.2
click at [644, 334] on div "Overview The High-Speed Portable Wireless (HSPW) XR Platform extends and optimi…" at bounding box center [942, 536] width 616 height 701
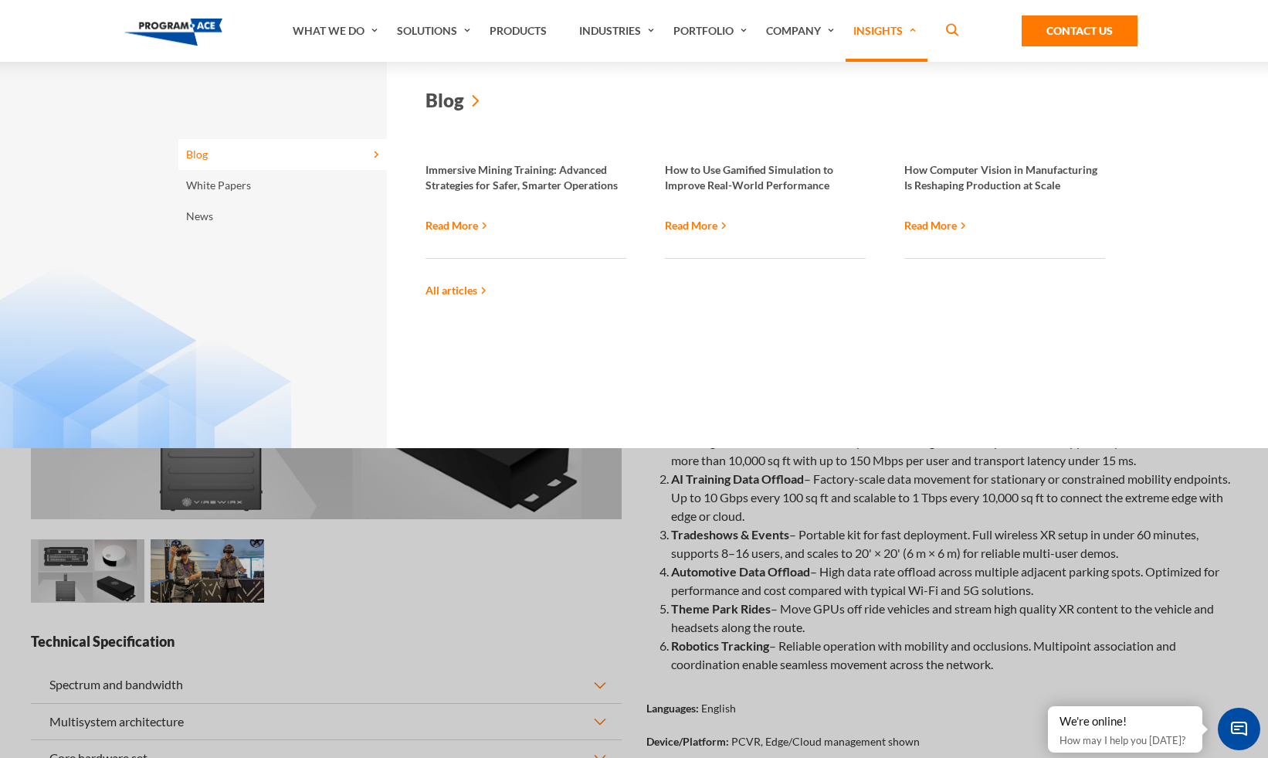
copy p "Using patented technology, the HSPW XR Platform makes enterprise-grade 60 GHz p…"
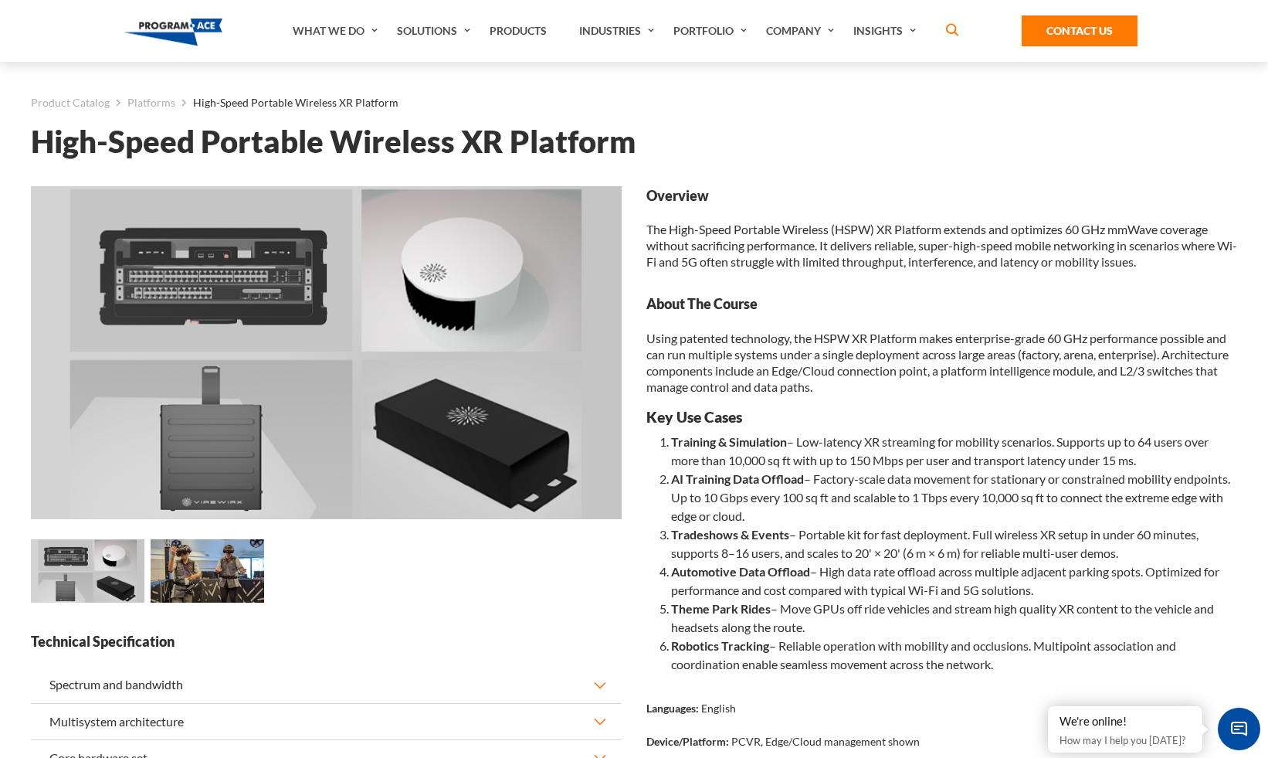
click at [903, 180] on div "Loading... Loading... Loading..." at bounding box center [634, 521] width 1207 height 732
click at [728, 306] on strong "About The Course" at bounding box center [942, 303] width 591 height 19
copy div "About The Course"
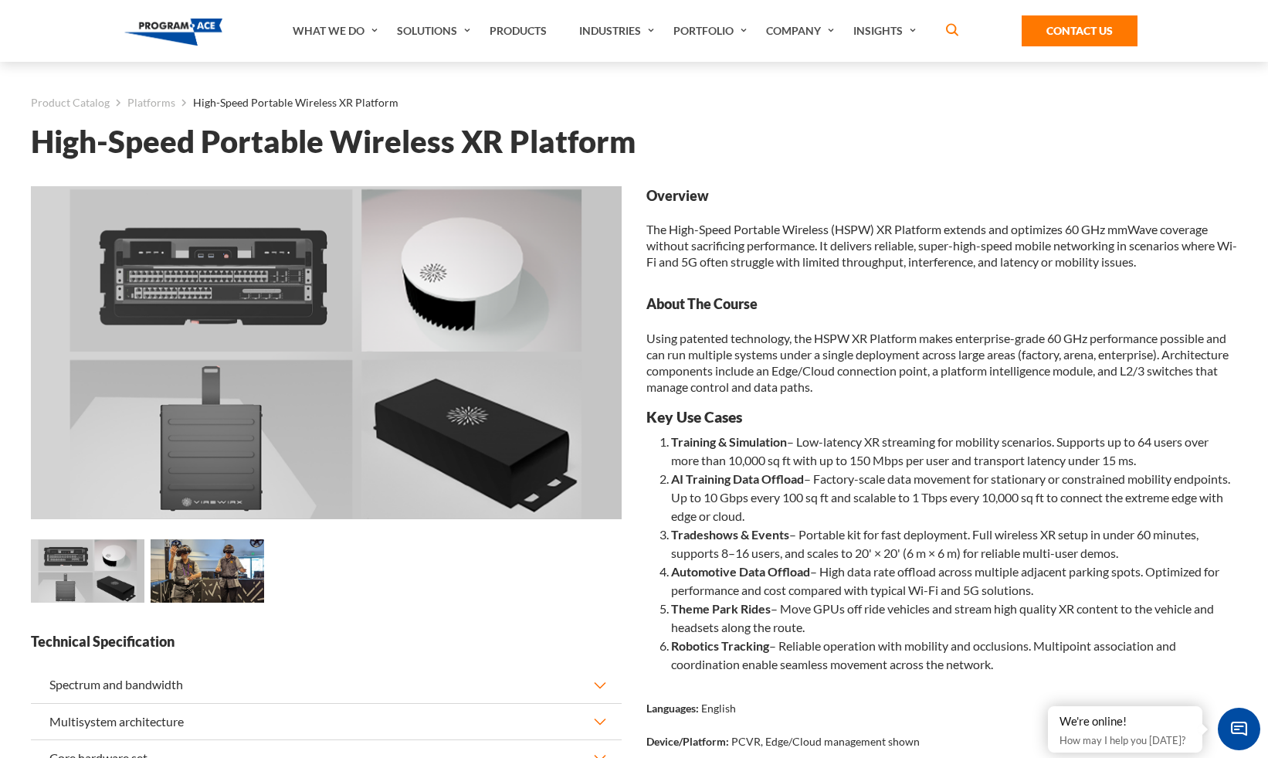
click at [866, 521] on li "AI Training Data Offload – Factory-scale data movement for stationary or constr…" at bounding box center [954, 498] width 566 height 56
click at [778, 362] on p "Using patented technology, the HSPW XR Platform makes enterprise-grade 60 GHz p…" at bounding box center [942, 362] width 591 height 65
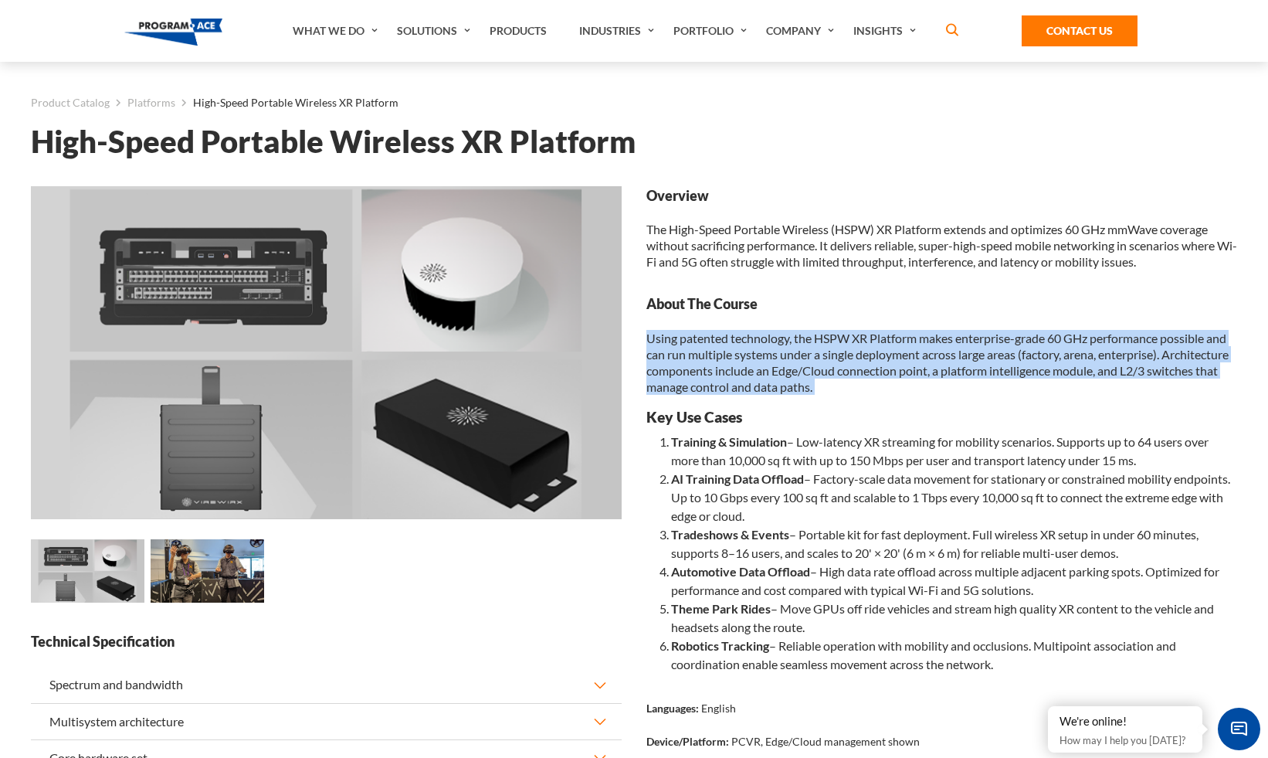
click at [778, 362] on p "Using patented technology, the HSPW XR Platform makes enterprise-grade 60 GHz p…" at bounding box center [942, 362] width 591 height 65
copy div "Using patented technology, the HSPW XR Platform makes enterprise-grade 60 GHz p…"
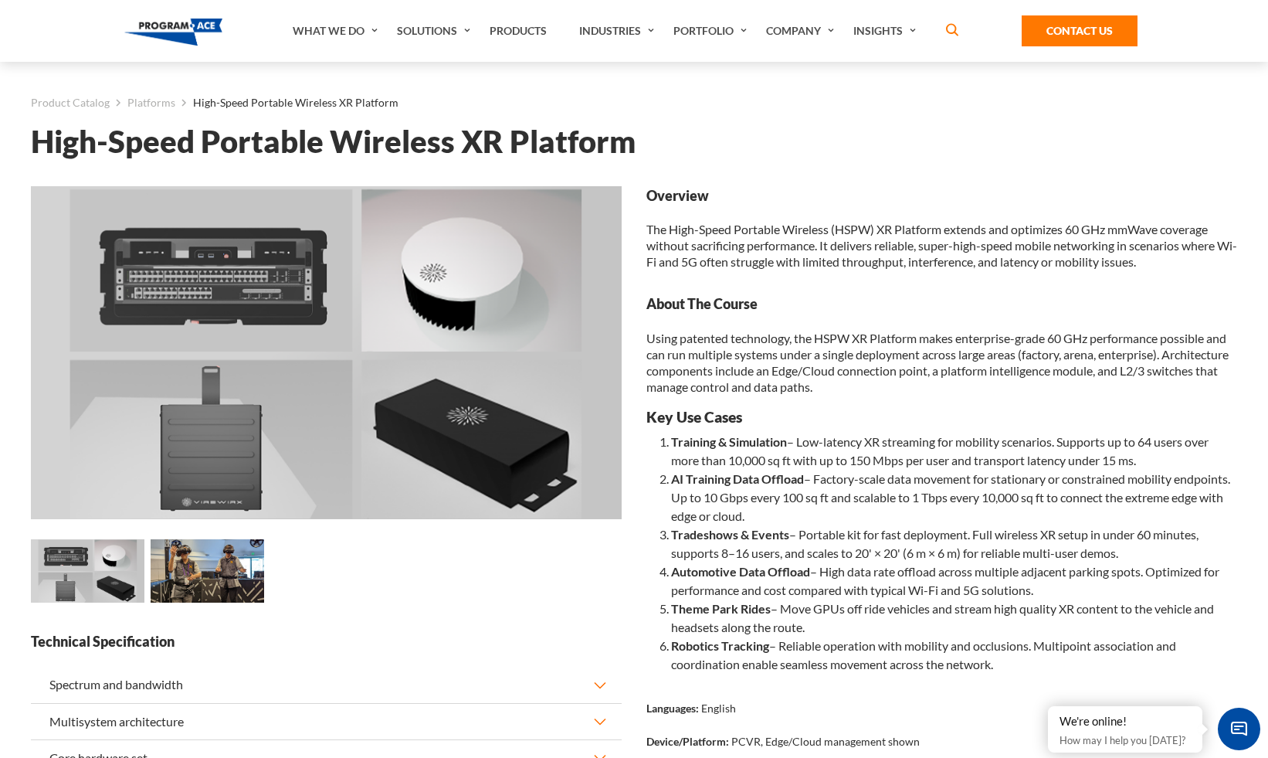
click at [1019, 272] on div "Overview The High-Speed Portable Wireless (HSPW) XR Platform extends and optimi…" at bounding box center [942, 492] width 591 height 612
drag, startPoint x: 897, startPoint y: 390, endPoint x: 620, endPoint y: 213, distance: 328.9
click at [620, 213] on div "Loading... Loading... Loading..." at bounding box center [634, 536] width 1231 height 701
click at [659, 210] on div "Overview The High-Speed Portable Wireless (HSPW) XR Platform extends and optimi…" at bounding box center [942, 227] width 591 height 83
drag, startPoint x: 644, startPoint y: 195, endPoint x: 908, endPoint y: 396, distance: 331.8
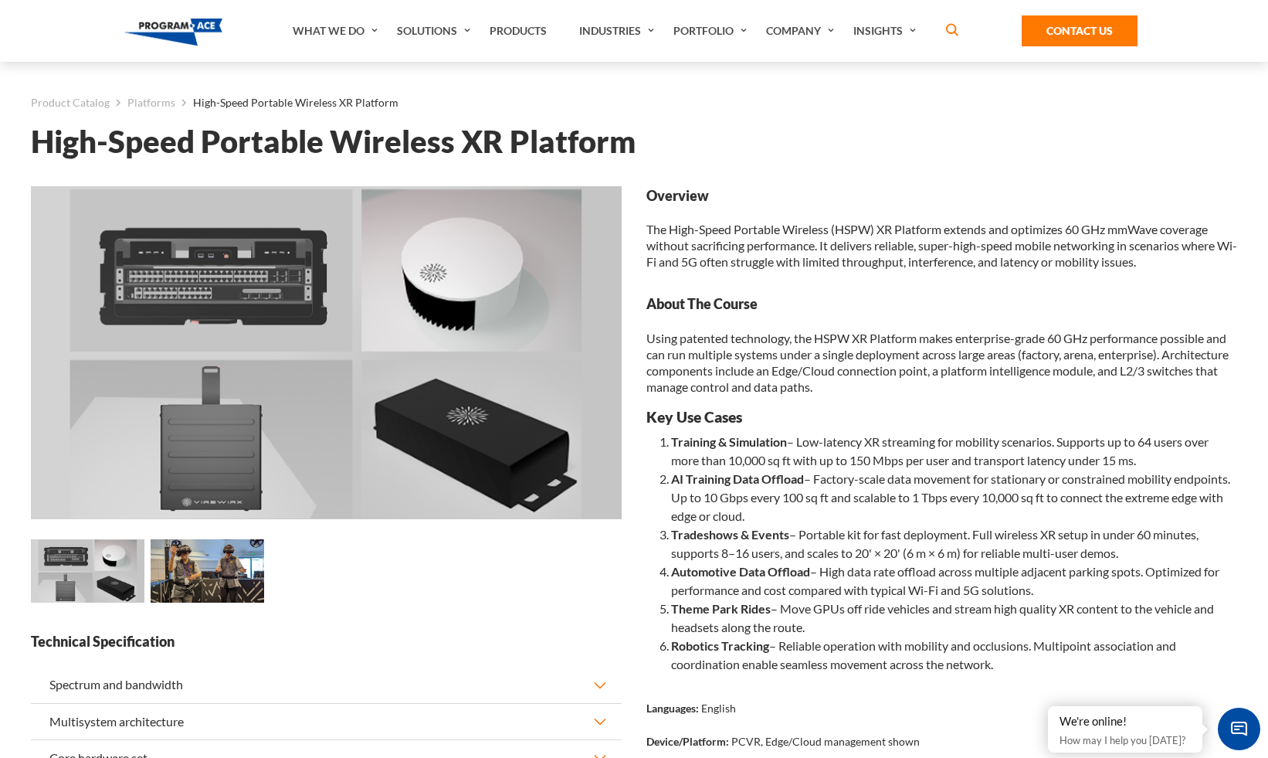
click at [908, 396] on div "Overview The High-Speed Portable Wireless (HSPW) XR Platform extends and optimi…" at bounding box center [942, 536] width 616 height 701
copy div "Overview The High-Speed Portable Wireless (HSPW) XR Platform extends and optimi…"
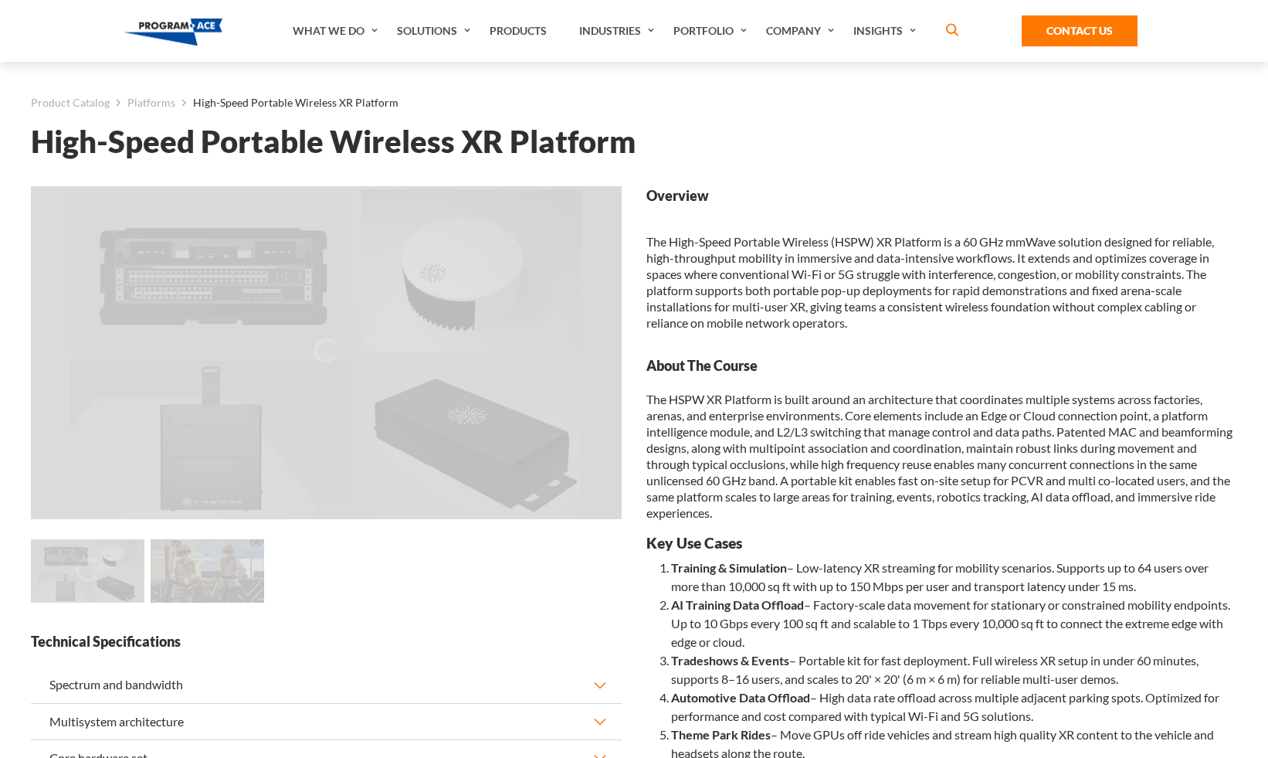
click at [922, 391] on p "The HSPW XR Platform is built around an architecture that coordinates multiple …" at bounding box center [942, 456] width 591 height 130
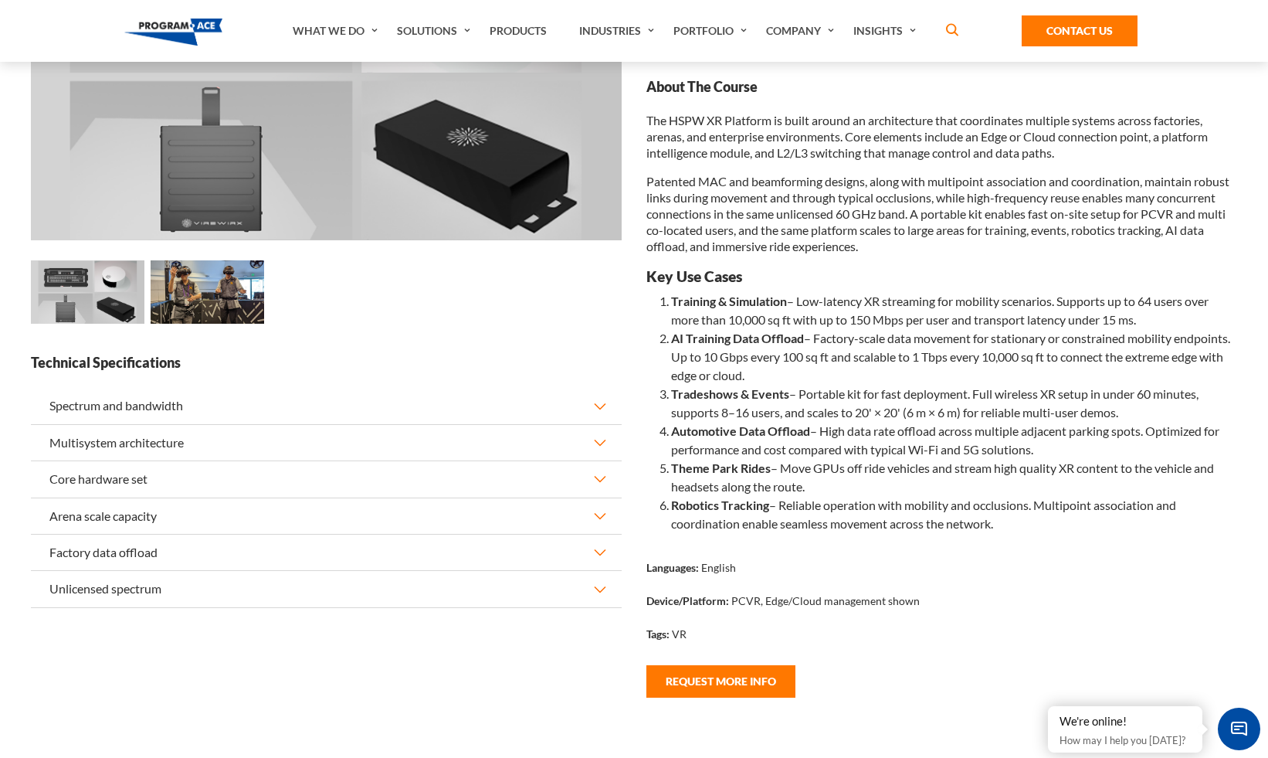
scroll to position [279, 0]
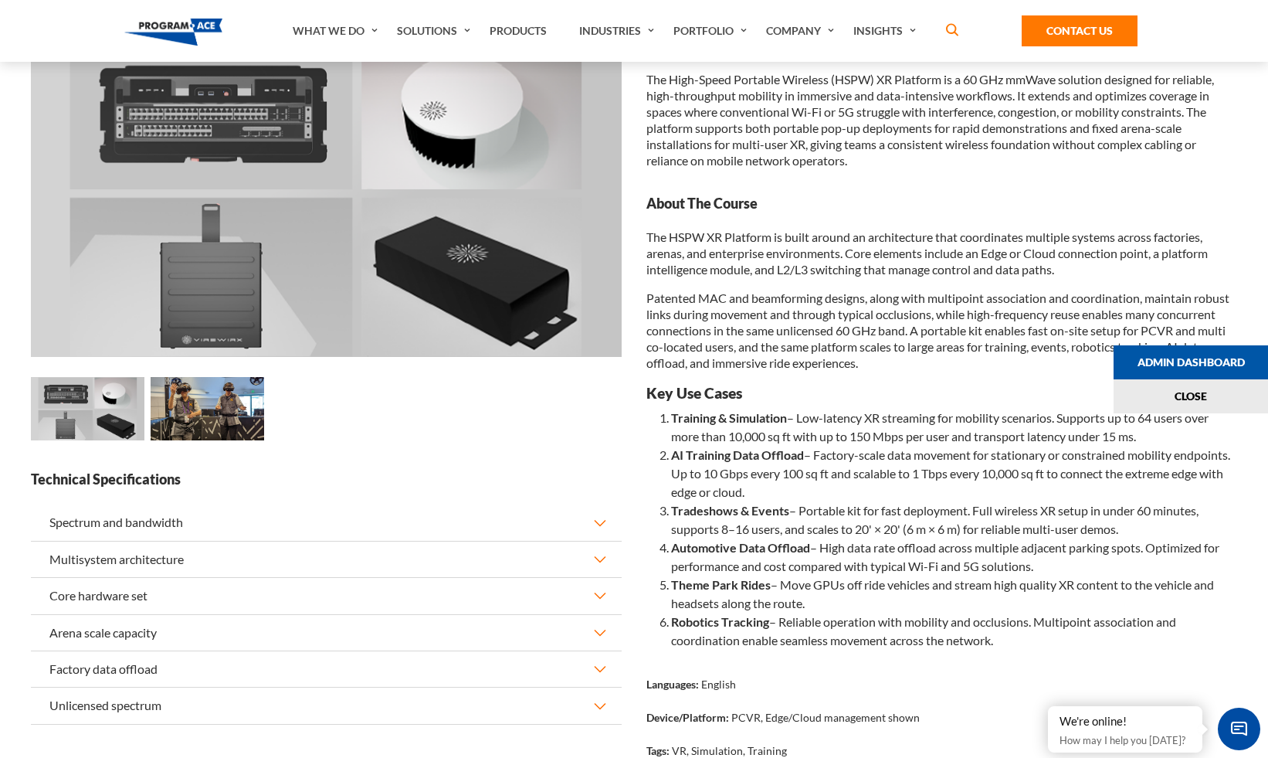
scroll to position [133, 0]
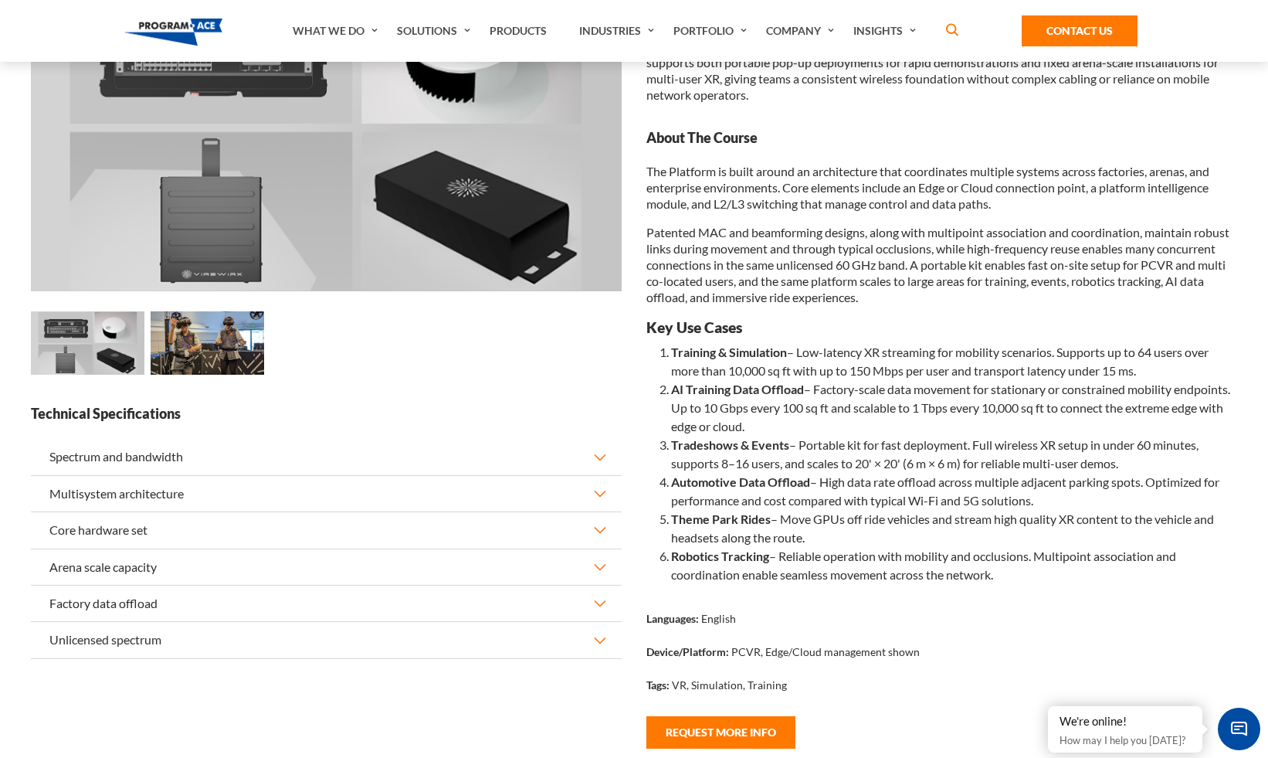
scroll to position [242, 0]
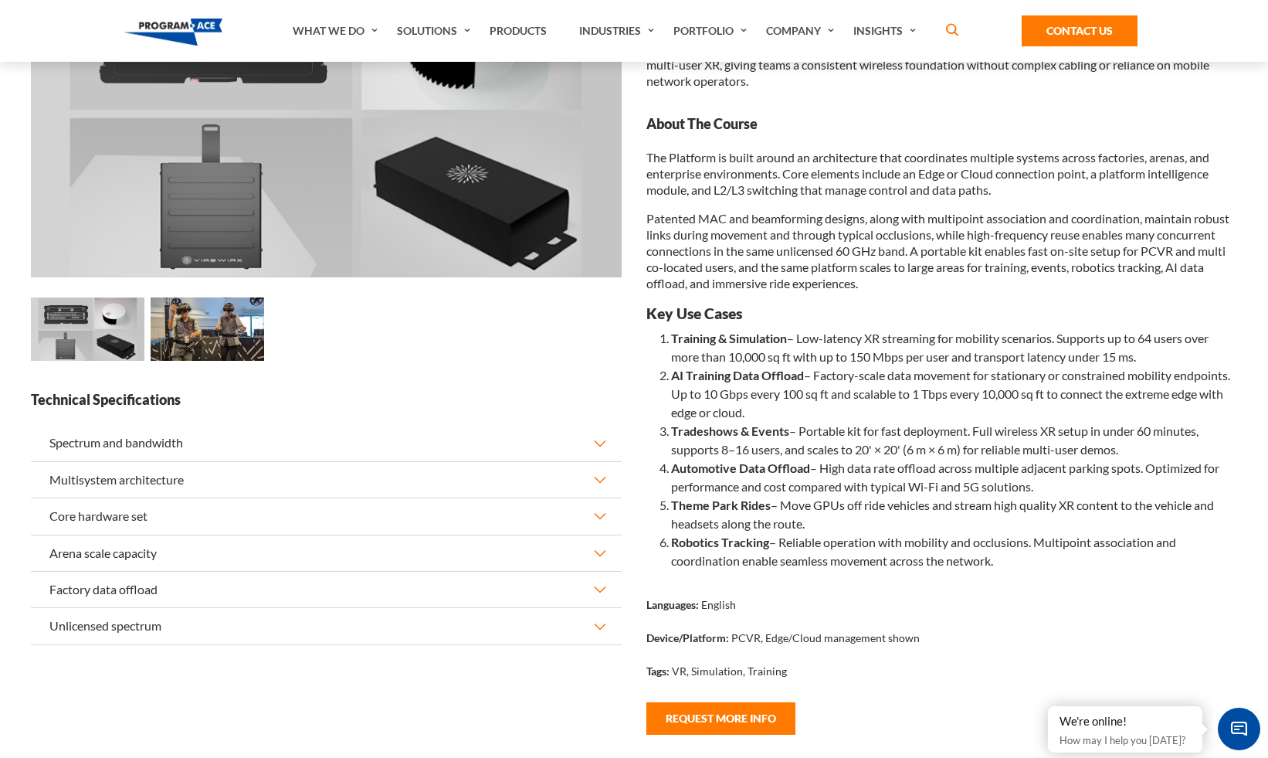
click at [1100, 267] on p "Patented MAC and beamforming designs, along with multipoint association and coo…" at bounding box center [942, 250] width 591 height 81
copy p "robotics"
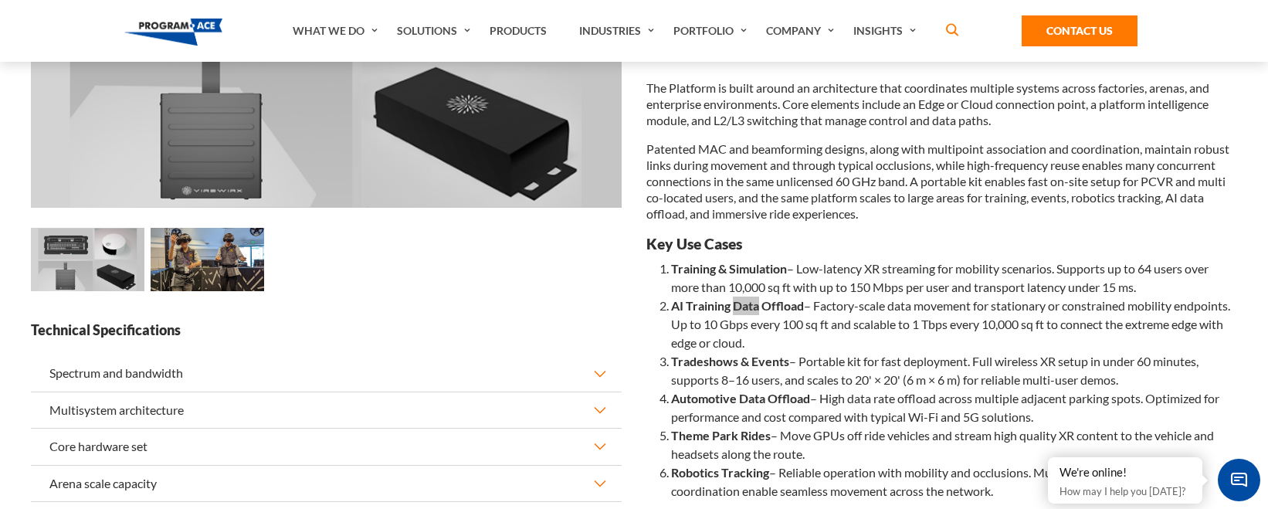
scroll to position [331, 0]
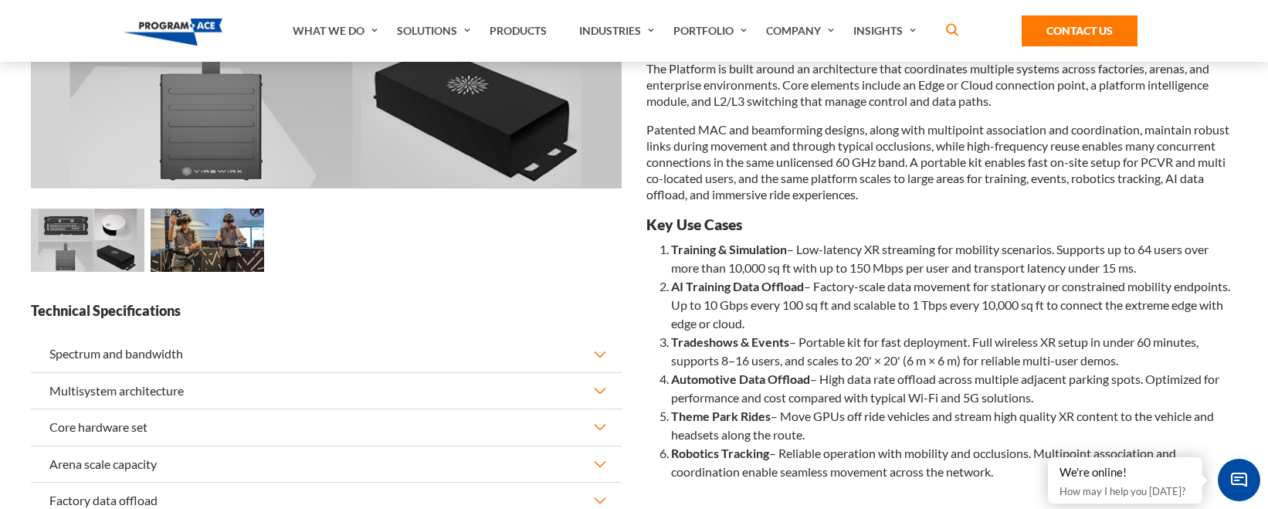
click at [817, 270] on li "Training & Simulation – Low-latency XR streaming for mobility scenarios. Suppor…" at bounding box center [954, 258] width 566 height 37
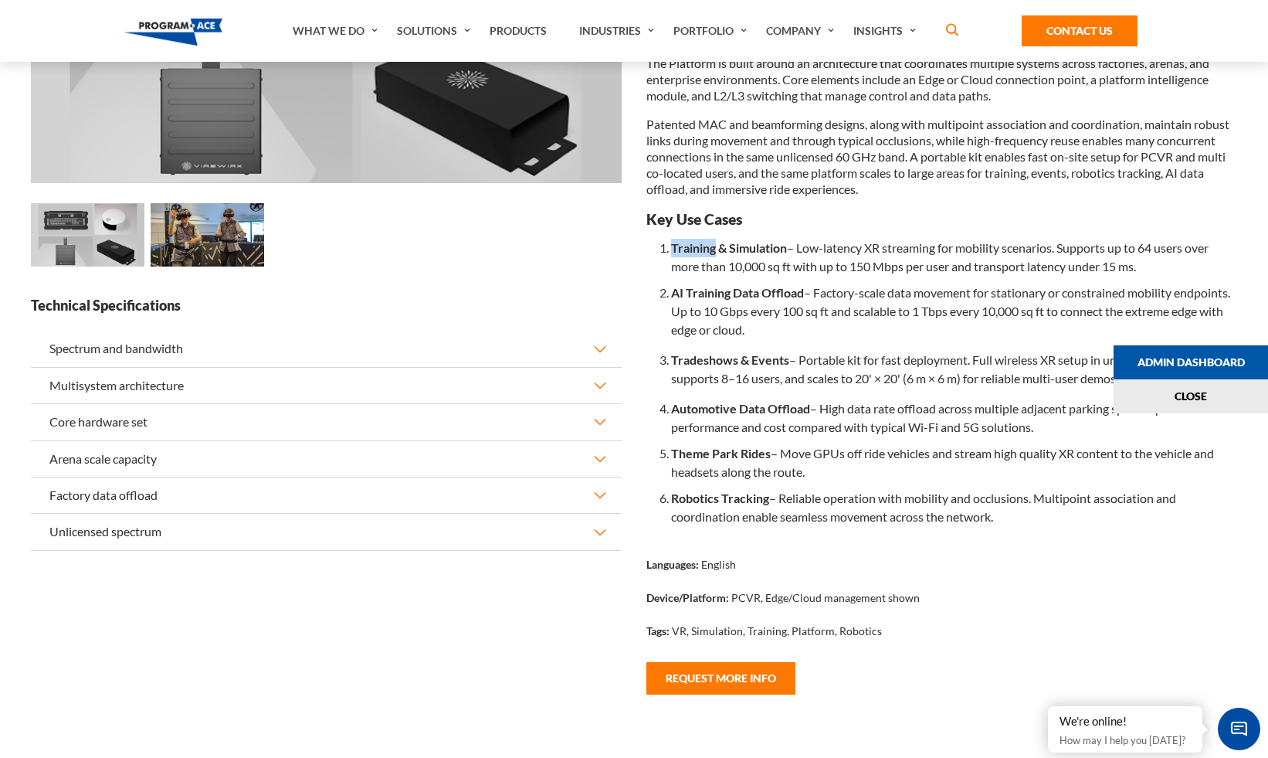
scroll to position [322, 0]
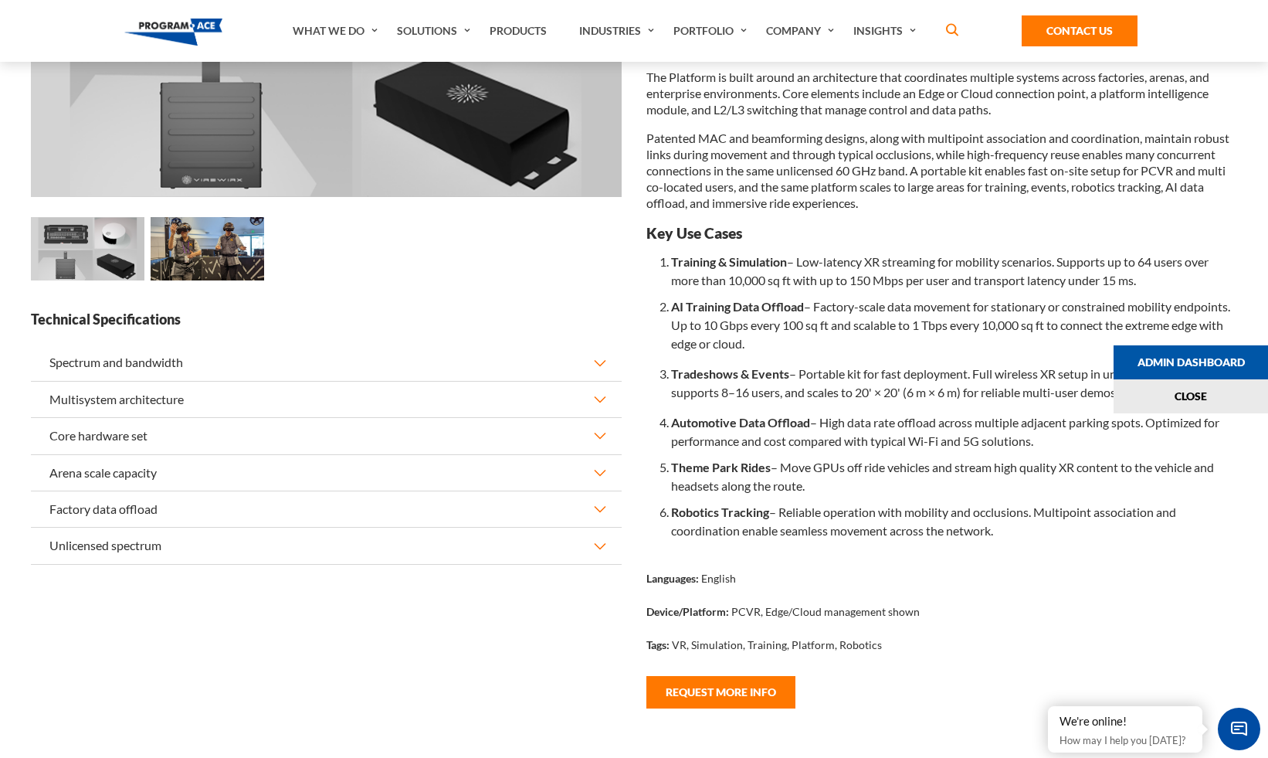
click at [1249, 261] on div at bounding box center [1258, 379] width 19 height 758
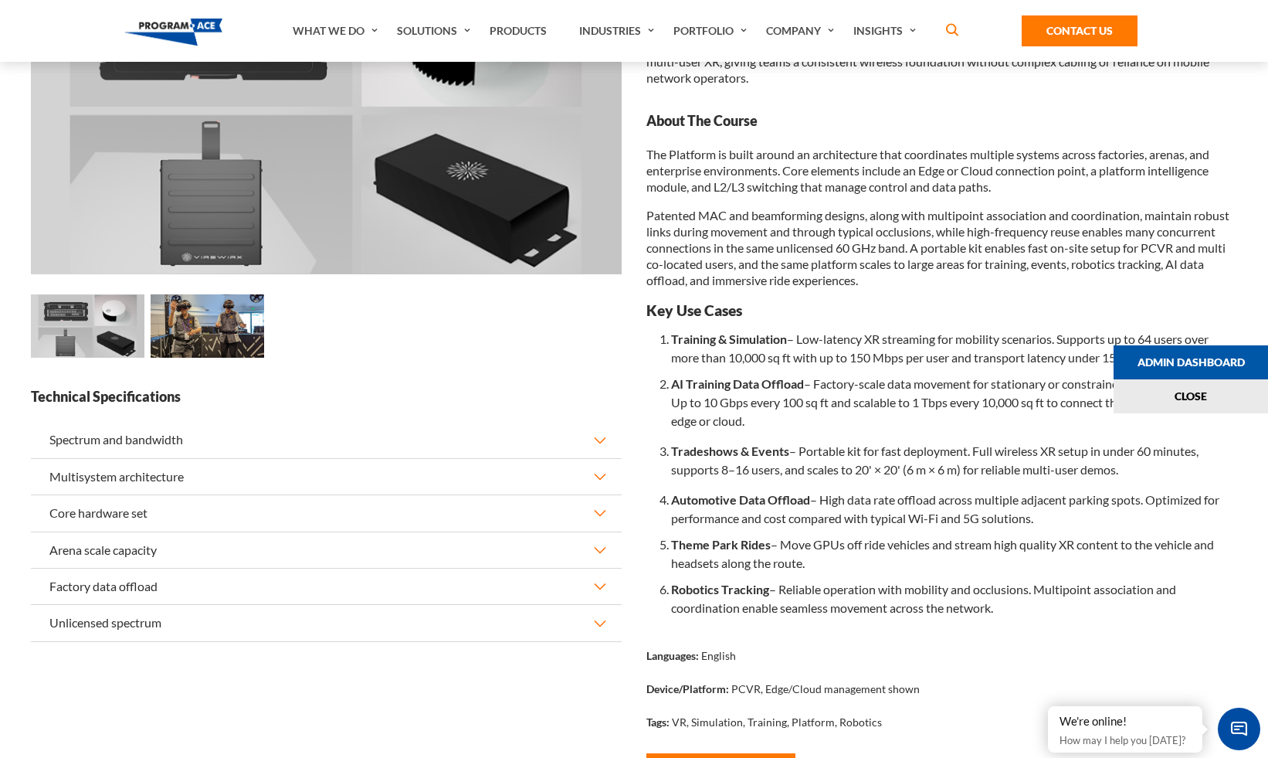
scroll to position [230, 0]
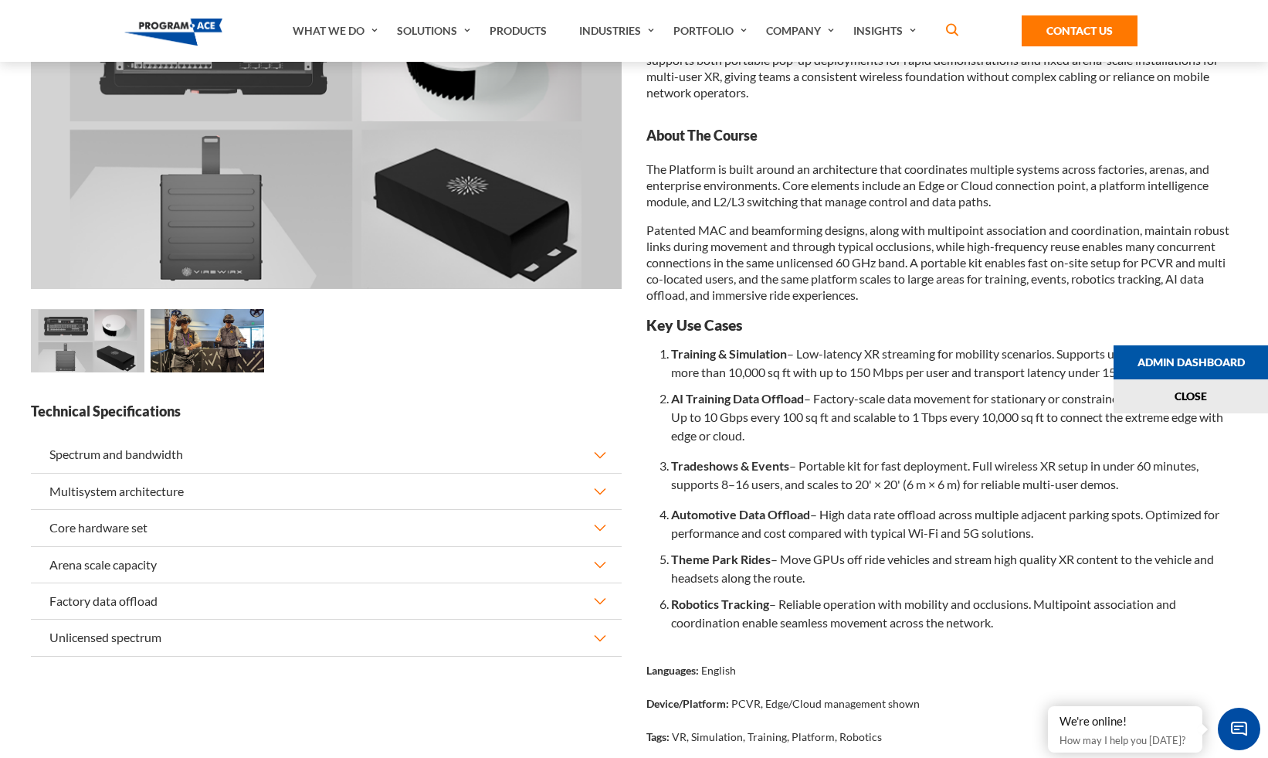
click at [1038, 261] on p "Patented MAC and beamforming designs, along with multipoint association and coo…" at bounding box center [942, 262] width 591 height 81
click at [1206, 400] on button "Close" at bounding box center [1191, 396] width 154 height 34
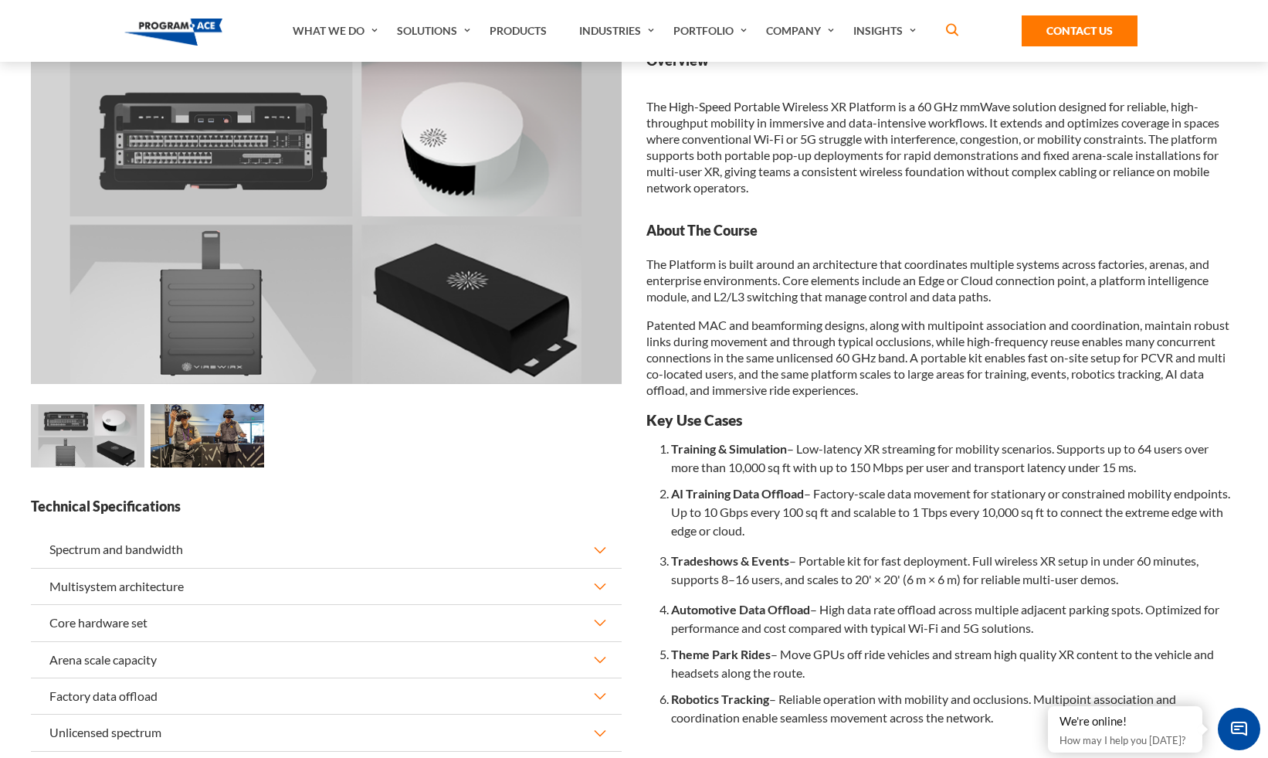
scroll to position [255, 0]
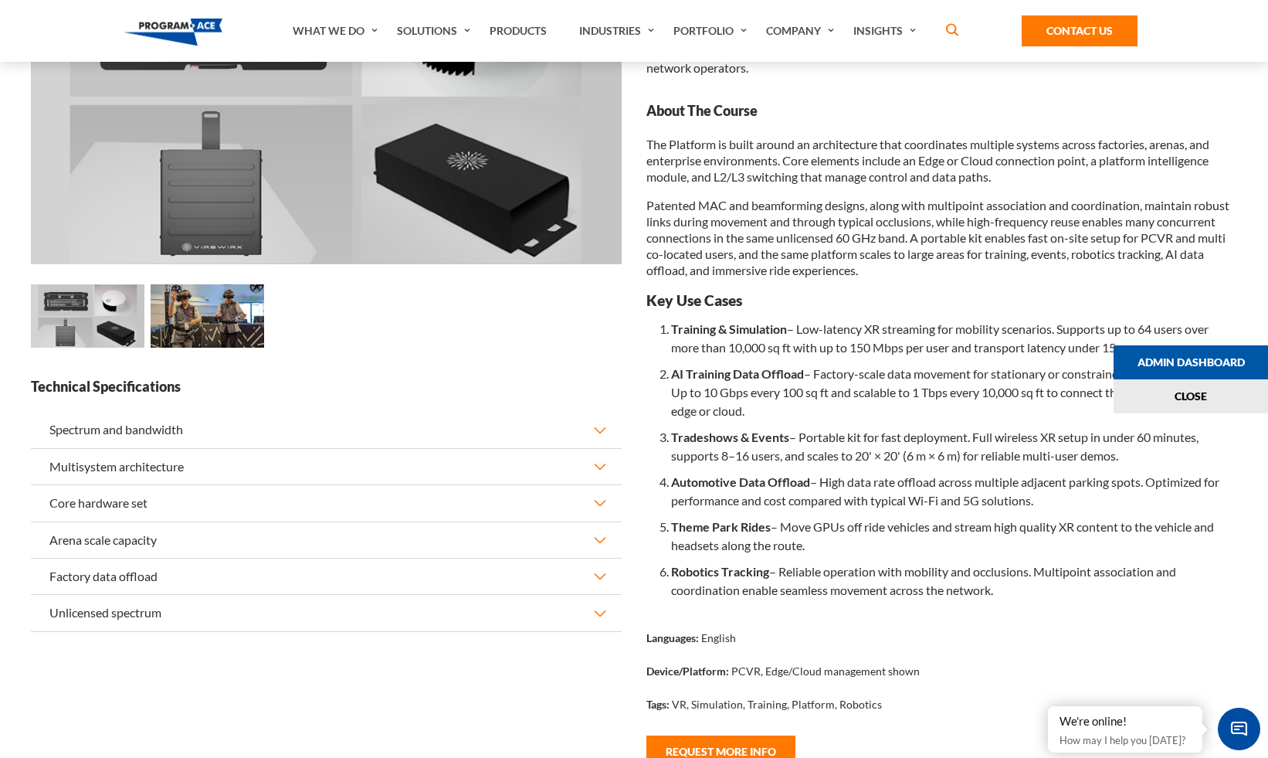
click at [939, 423] on li "AI Training Data Offload – Factory-scale data movement for stationary or constr…" at bounding box center [954, 392] width 566 height 63
click at [1157, 396] on button "Close" at bounding box center [1191, 396] width 154 height 34
click at [226, 305] on img at bounding box center [208, 316] width 114 height 64
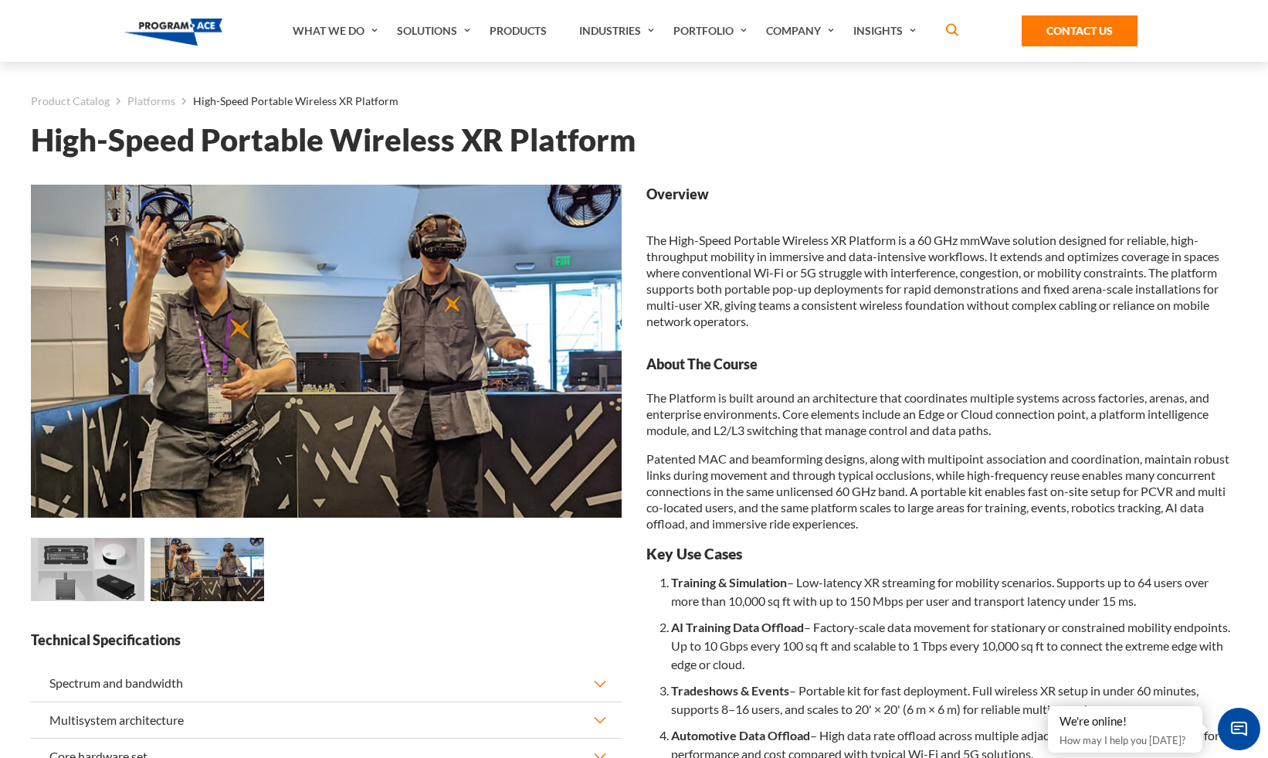
scroll to position [0, 0]
